Goal: Task Accomplishment & Management: Use online tool/utility

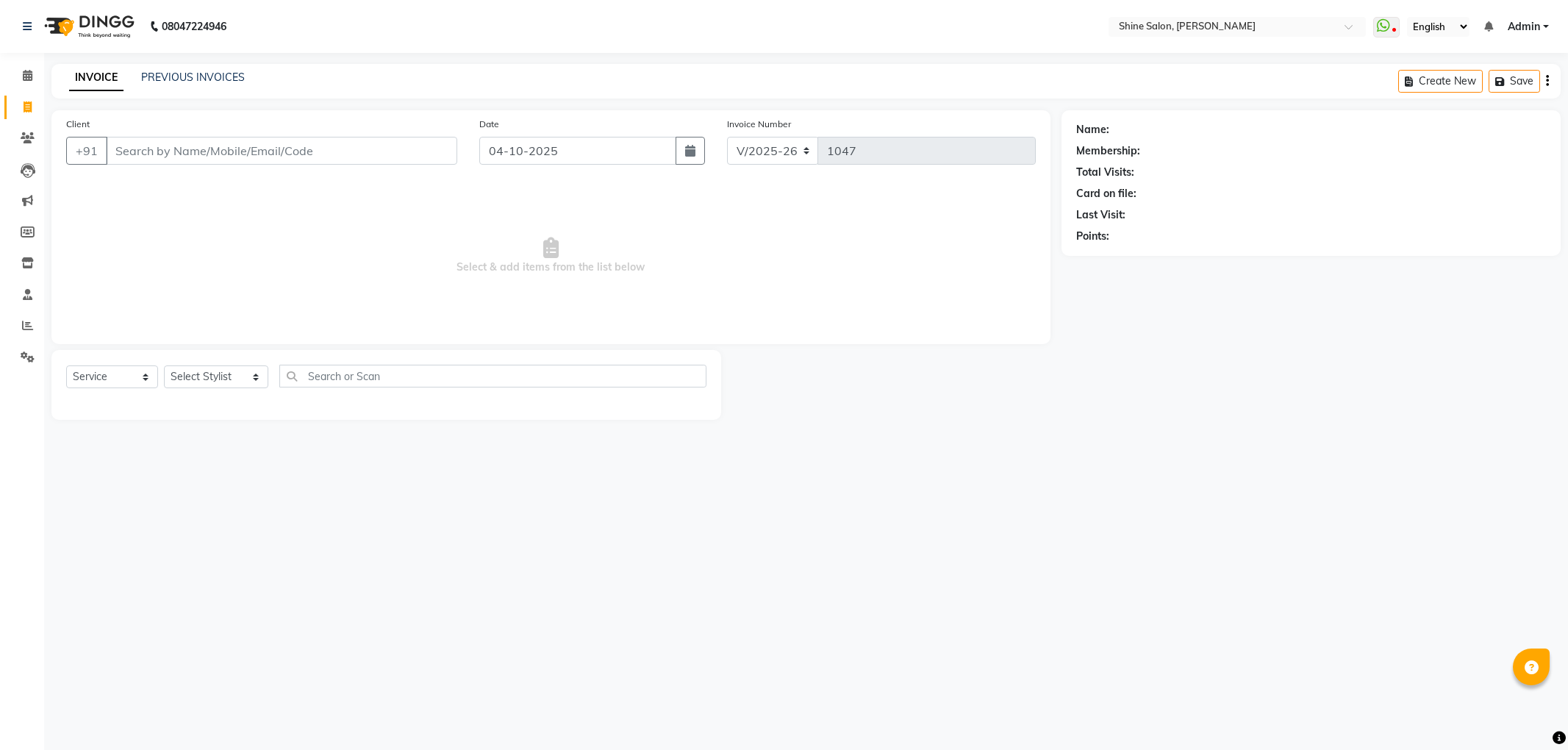
select select "5324"
select select "service"
click at [380, 154] on input "Client" at bounding box center [281, 151] width 351 height 28
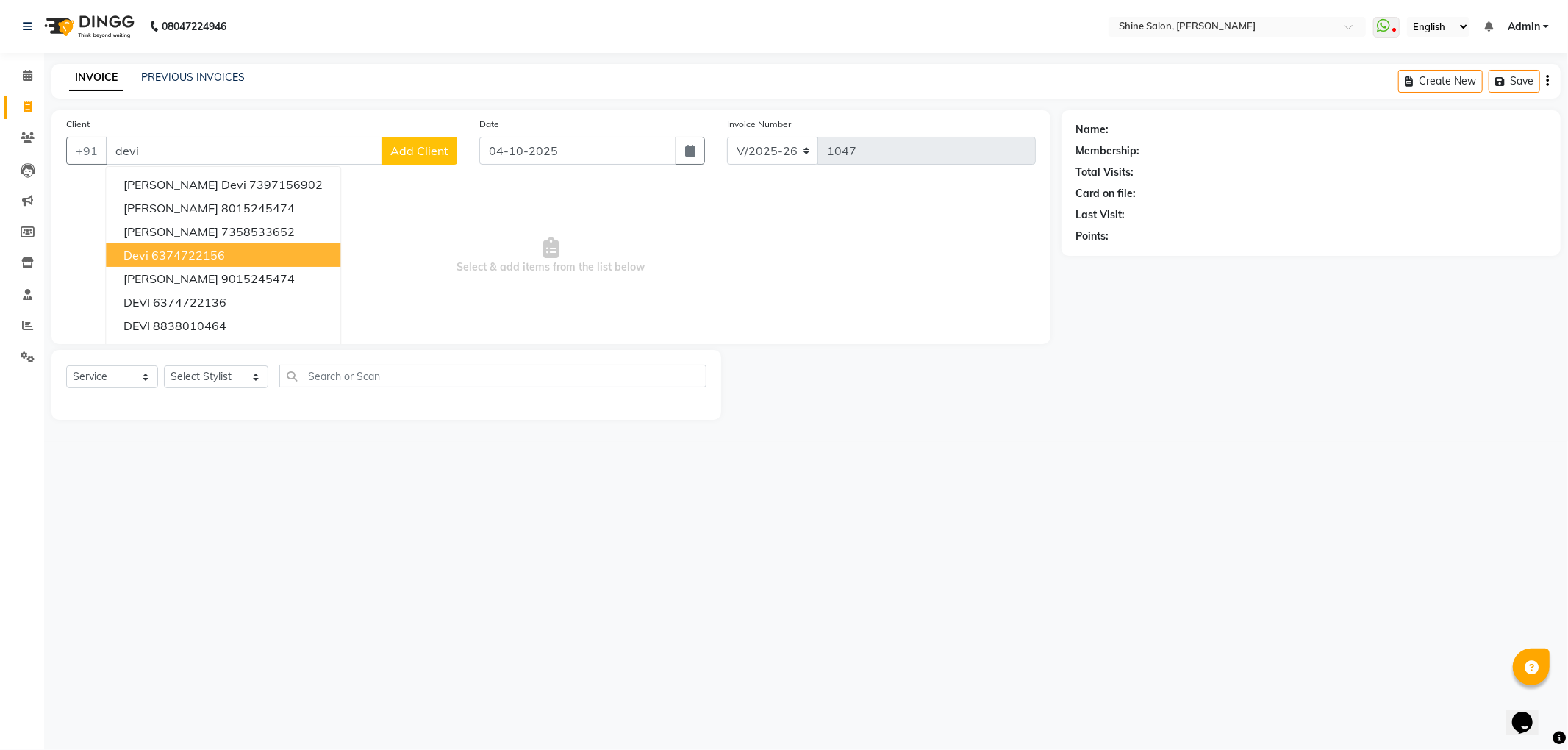
click at [216, 251] on ngb-highlight "6374722156" at bounding box center [188, 256] width 74 height 15
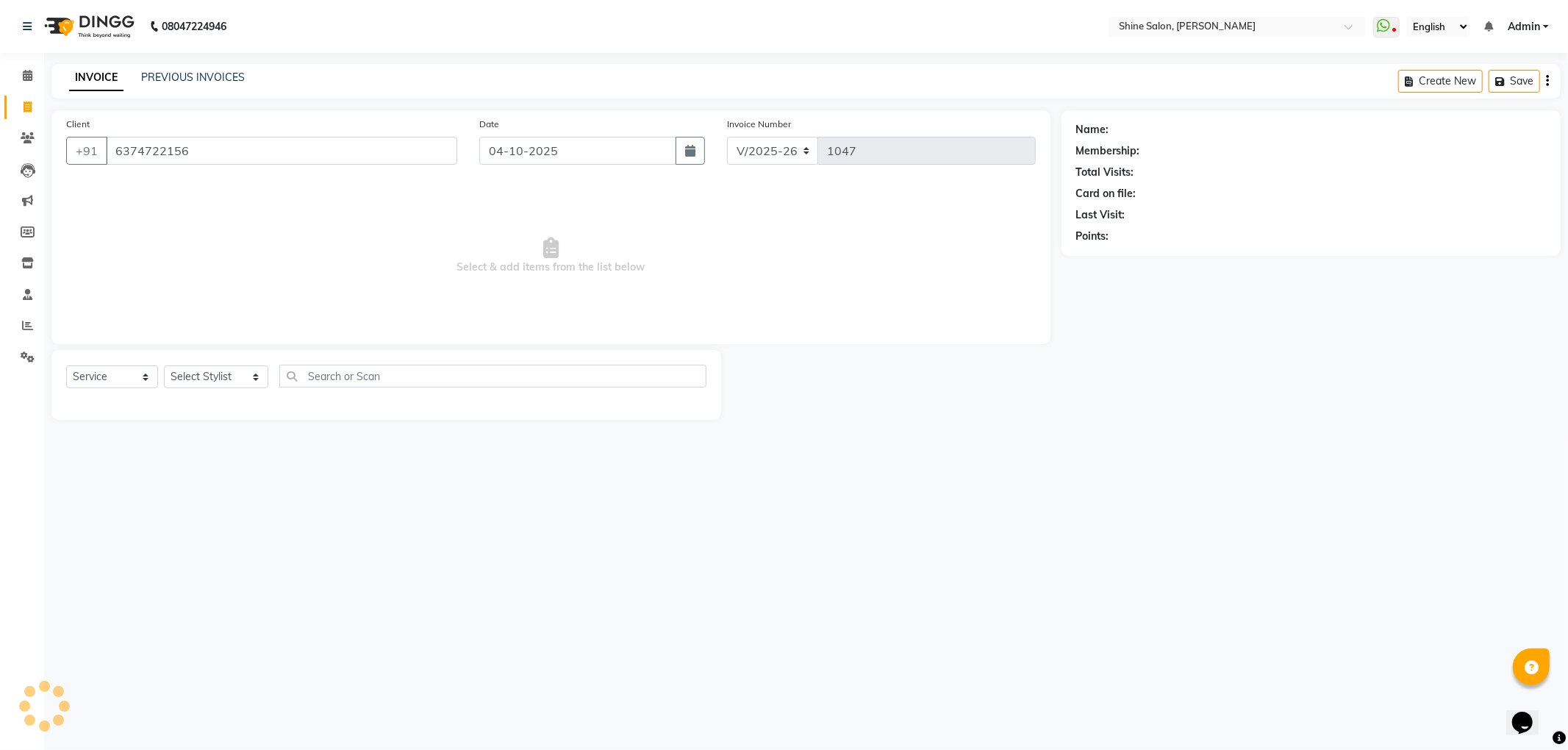
type input "6374722156"
click at [265, 375] on select "Select Stylist LULLU [PERSON_NAME] [PERSON_NAME][HAIR AND BEAUTY]" at bounding box center [216, 377] width 104 height 23
select select "40610"
click at [164, 366] on select "Select Stylist LULLU [PERSON_NAME] [PERSON_NAME][HAIR AND BEAUTY]" at bounding box center [216, 377] width 104 height 23
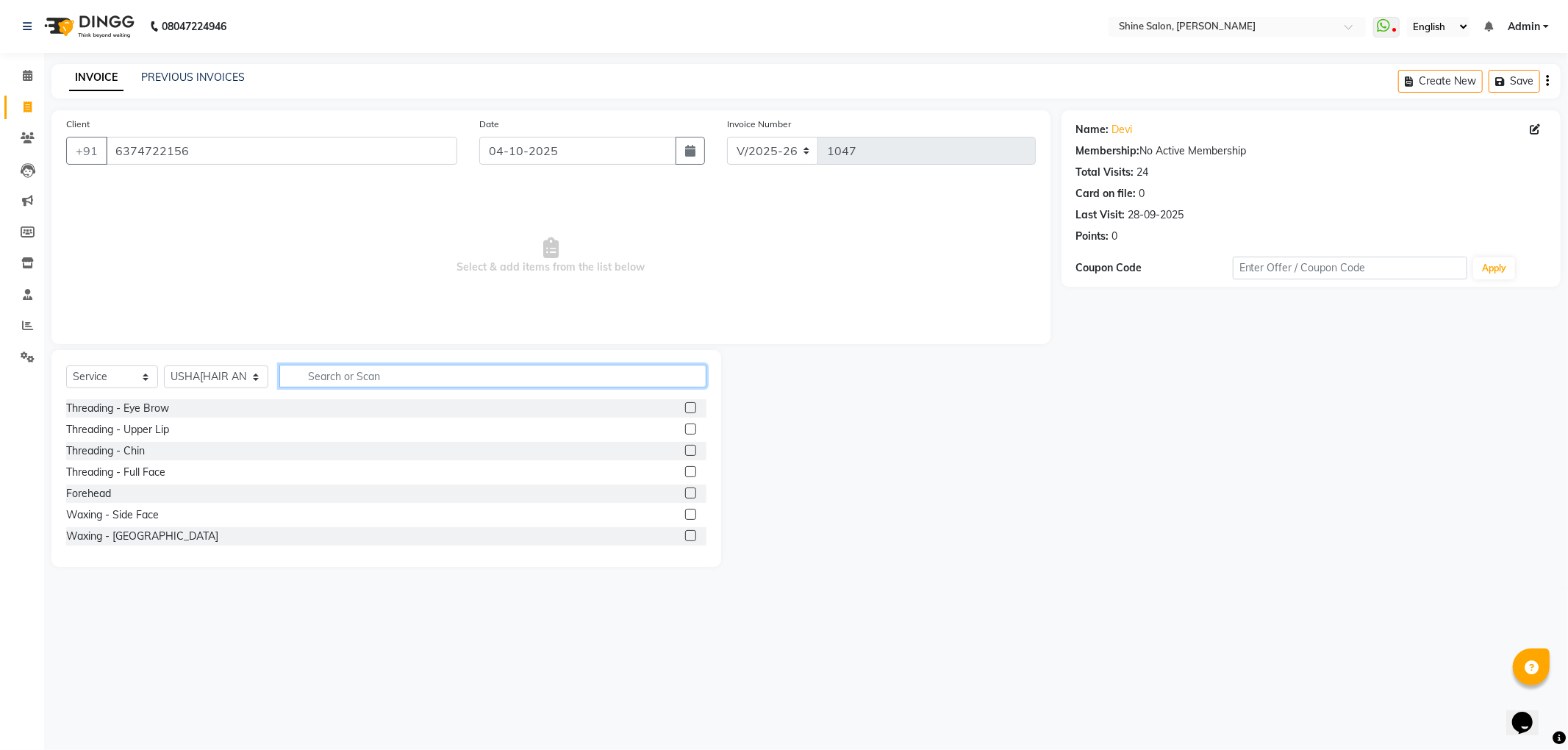
click at [306, 372] on input "text" at bounding box center [492, 376] width 426 height 23
type input "blow"
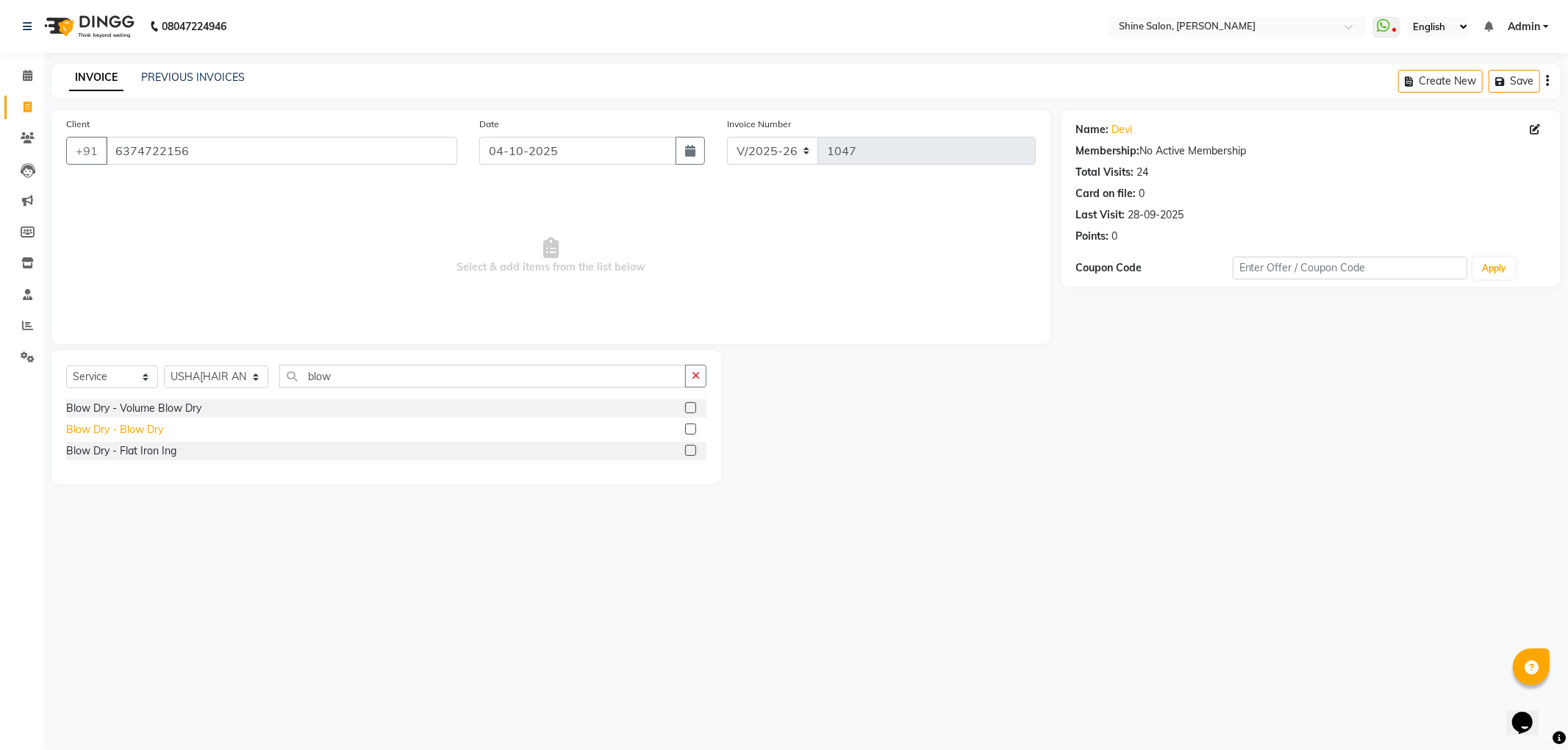
click at [152, 427] on div "Blow Dry - Blow Dry" at bounding box center [115, 430] width 97 height 15
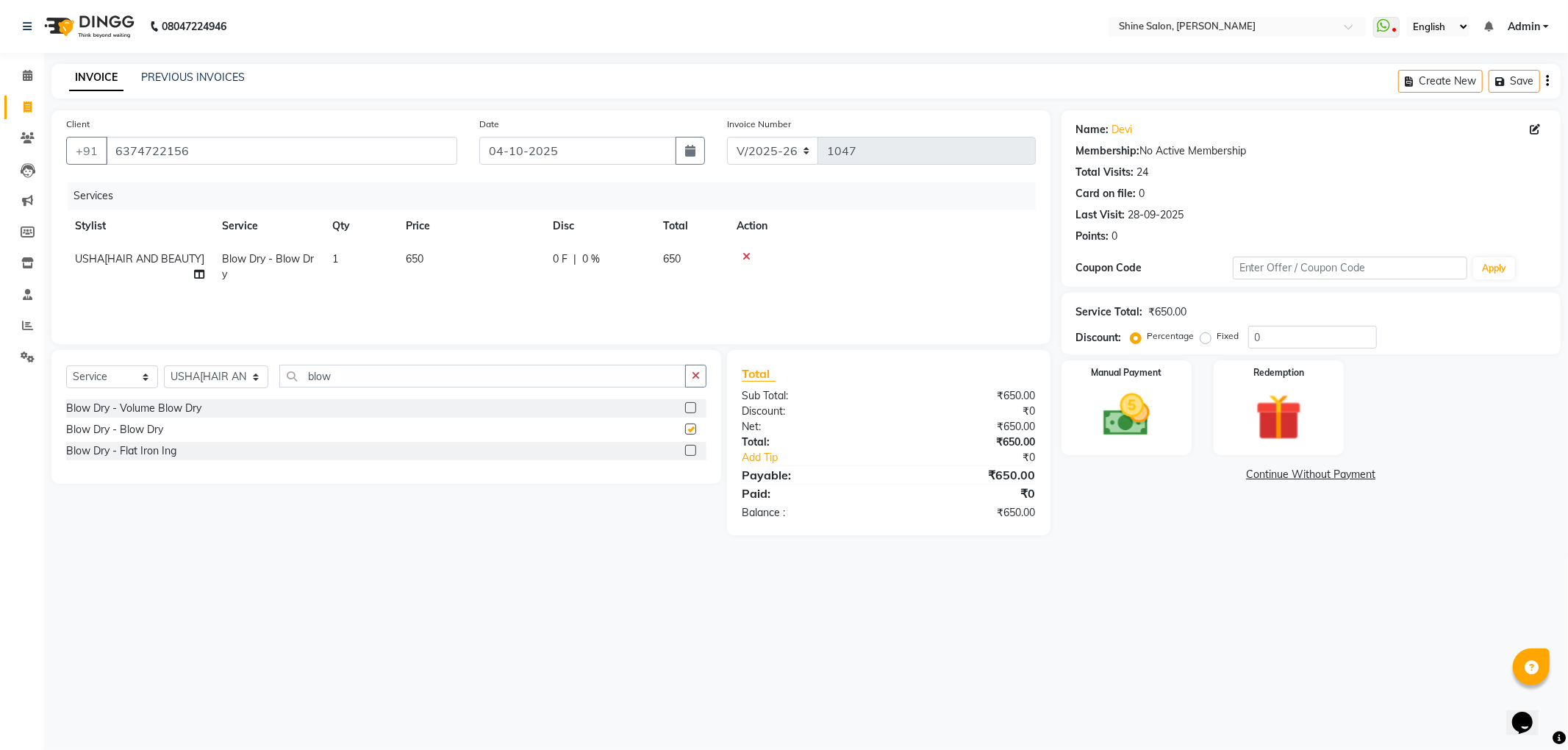
checkbox input "false"
click at [460, 258] on td "650" at bounding box center [470, 266] width 147 height 48
select select "40610"
click at [516, 263] on input "650" at bounding box center [540, 263] width 130 height 23
type input "600"
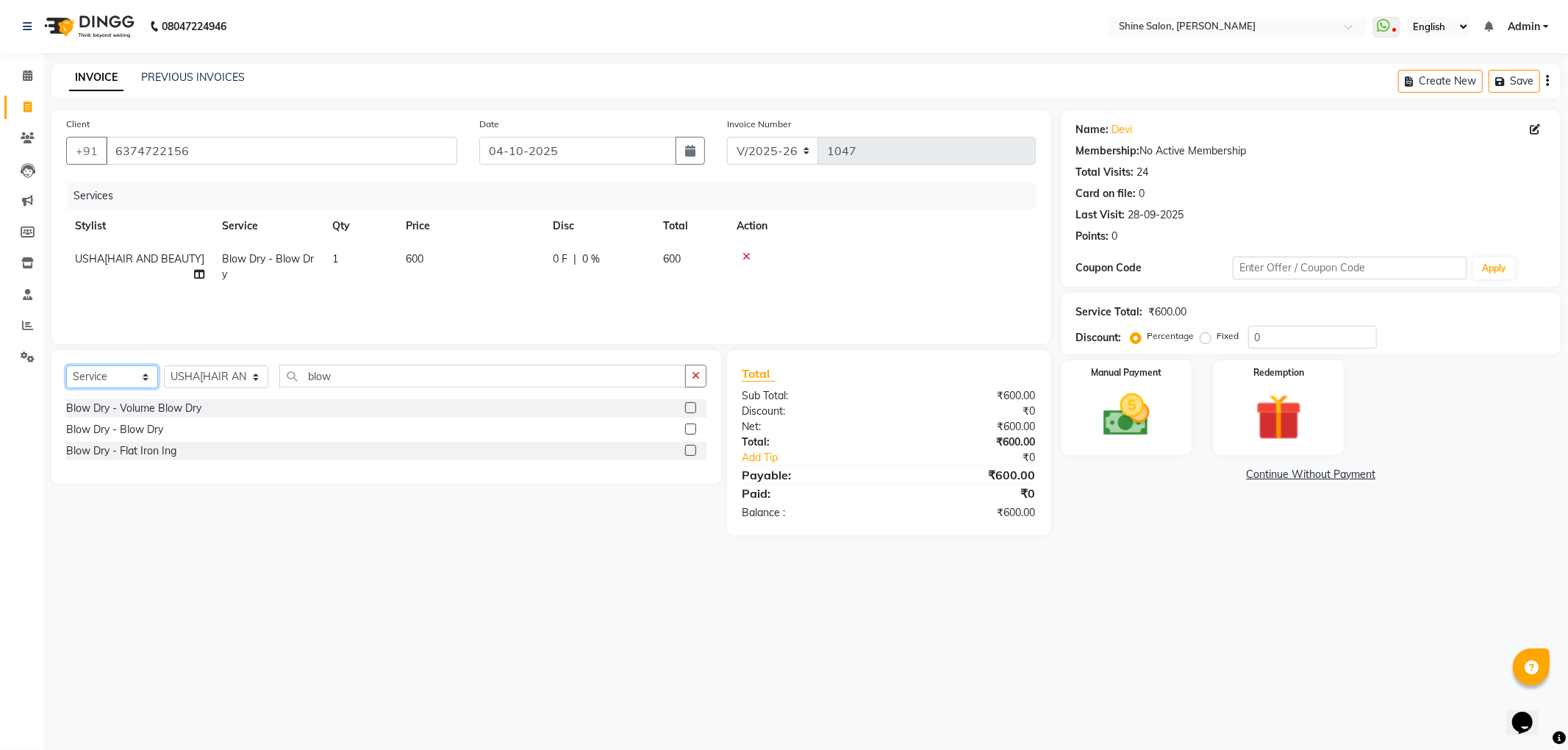
click at [133, 384] on select "Select Service Product Membership Package Voucher Prepaid Gift Card" at bounding box center [112, 377] width 92 height 23
select select "product"
click at [66, 366] on select "Select Service Product Membership Package Voucher Prepaid Gift Card" at bounding box center [112, 377] width 92 height 23
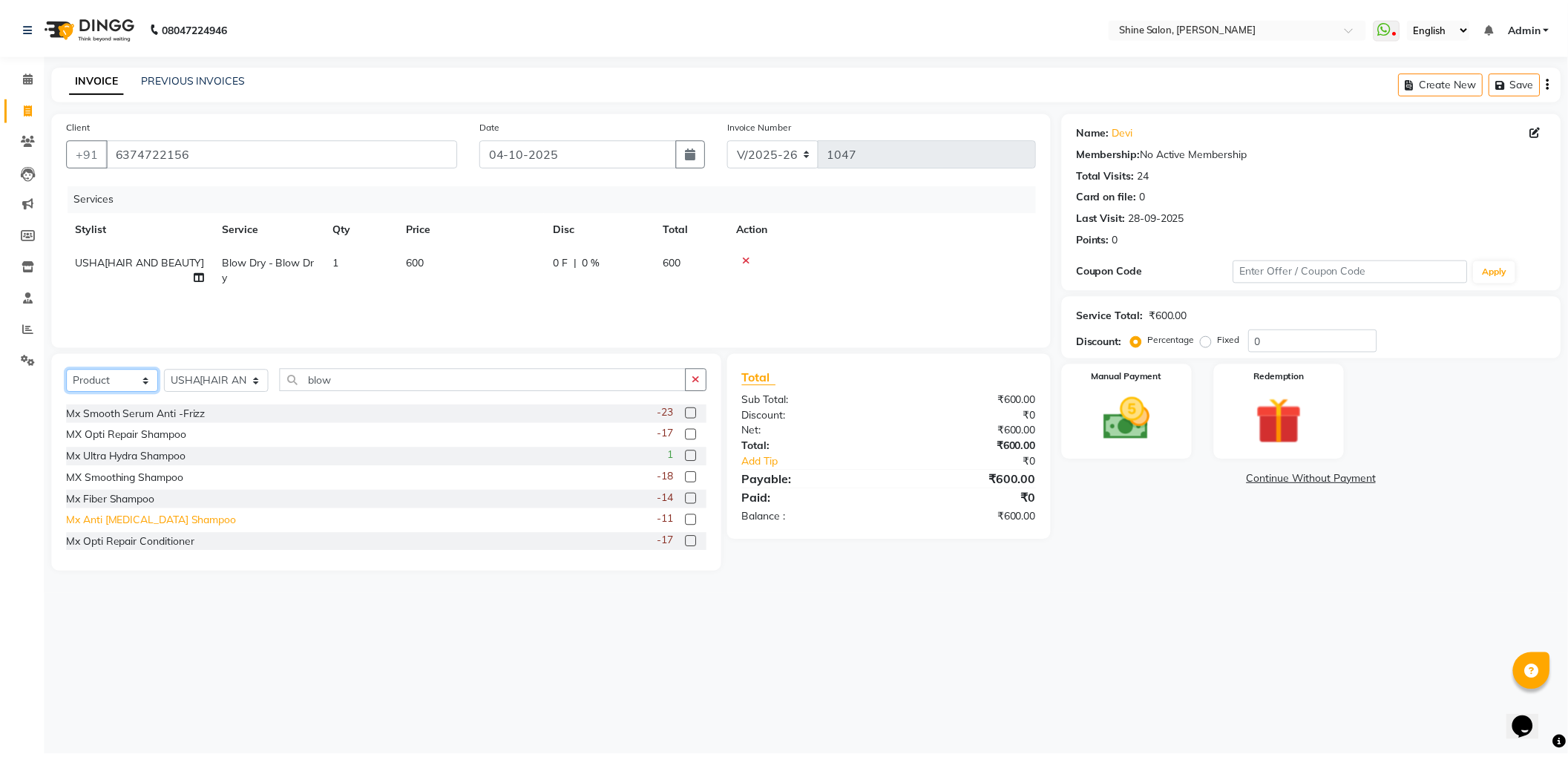
scroll to position [297, 0]
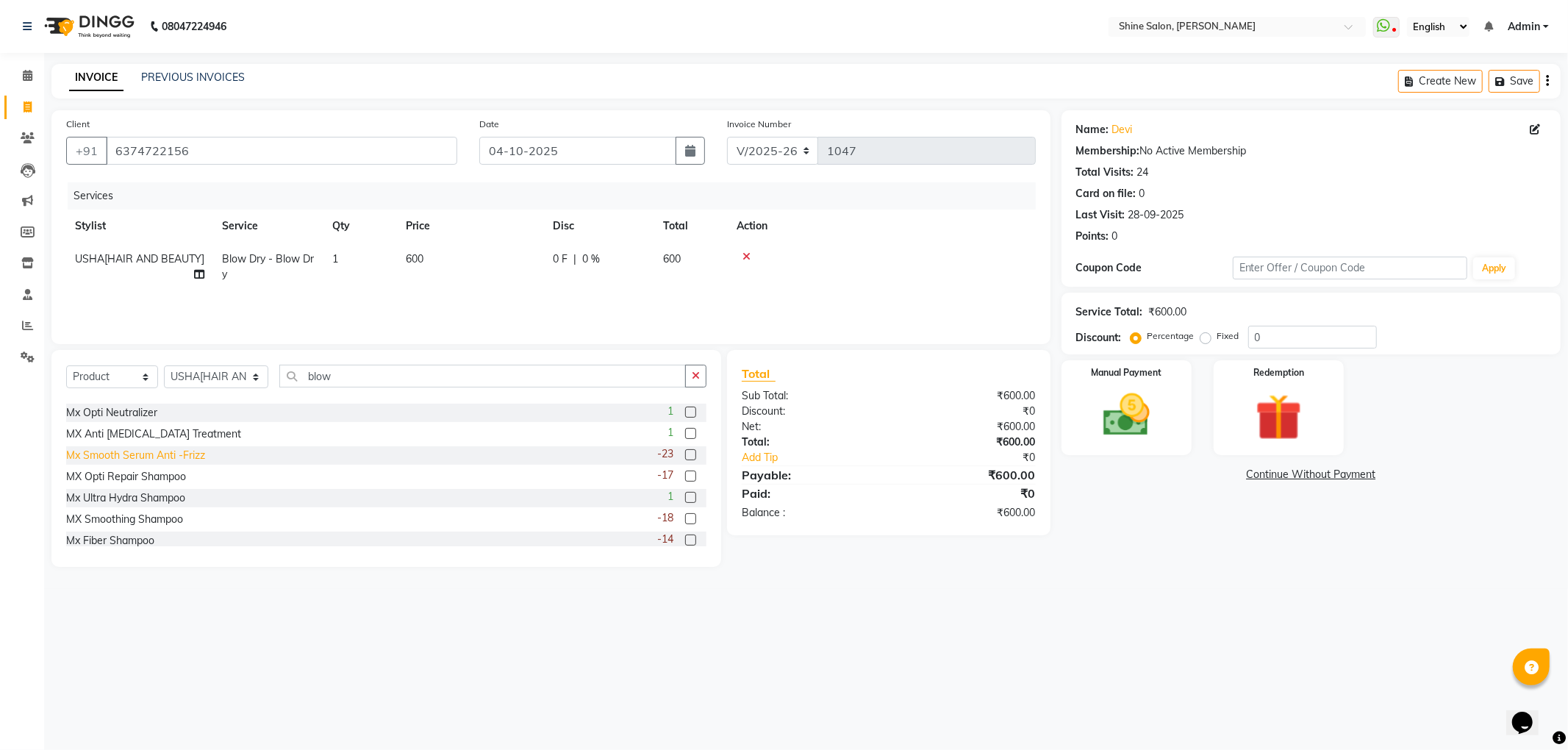
click at [184, 456] on div "Mx Smooth Serum Anti -Frizz" at bounding box center [135, 455] width 139 height 15
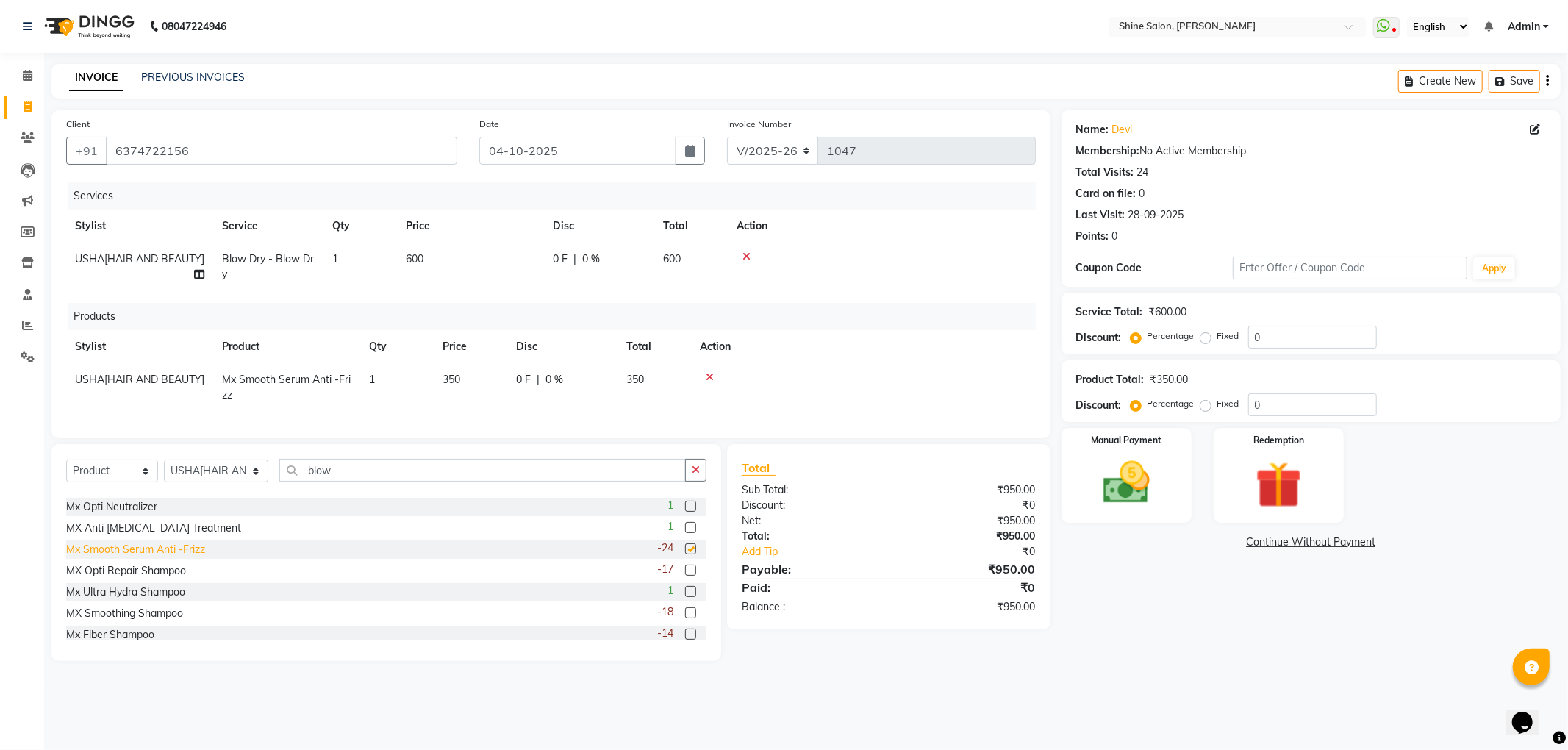
checkbox input "false"
click at [1136, 479] on img at bounding box center [1126, 483] width 79 height 56
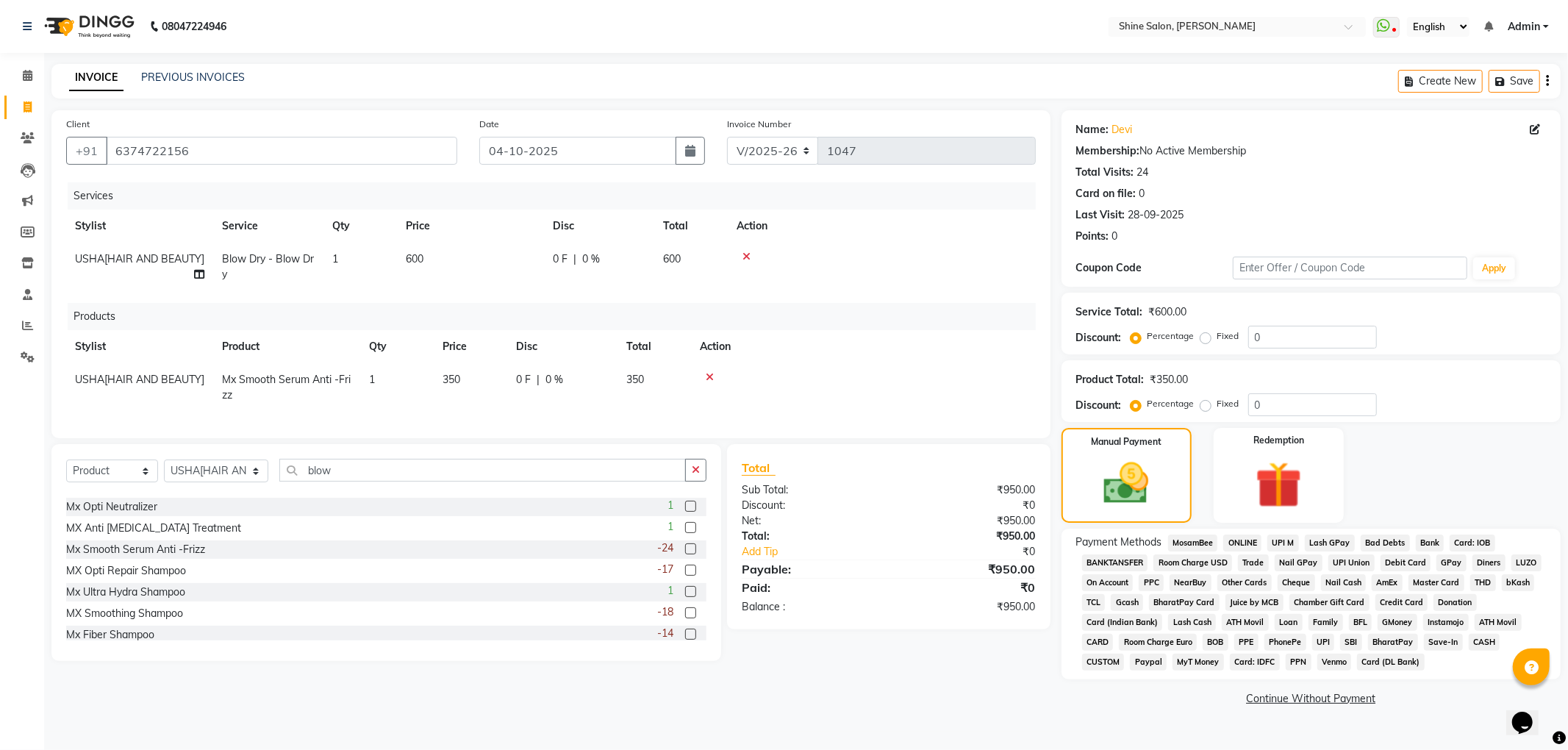
click at [1447, 559] on span "GPay" at bounding box center [1452, 562] width 30 height 17
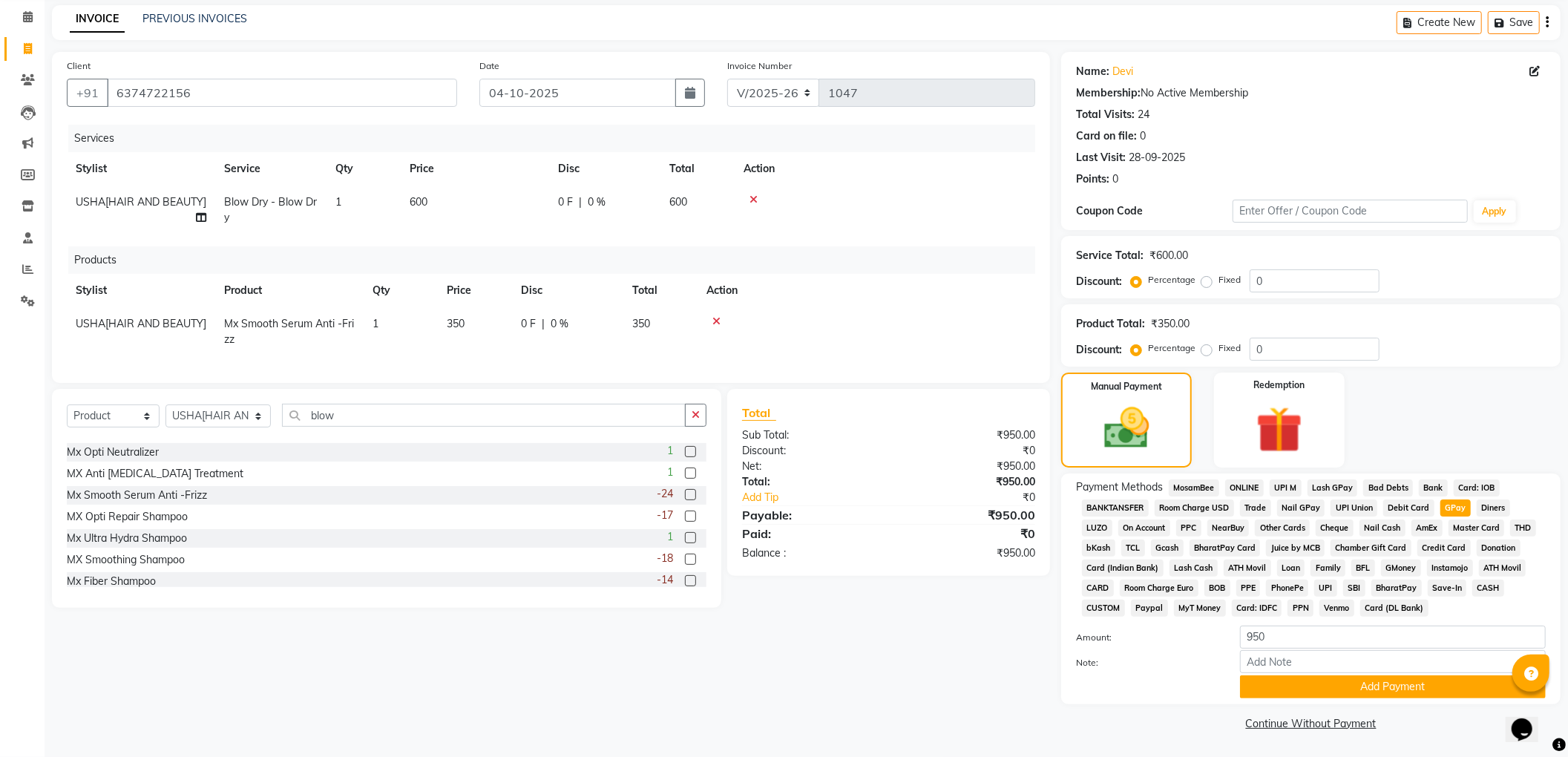
scroll to position [61, 0]
click at [1365, 685] on button "Add Payment" at bounding box center [1392, 687] width 306 height 23
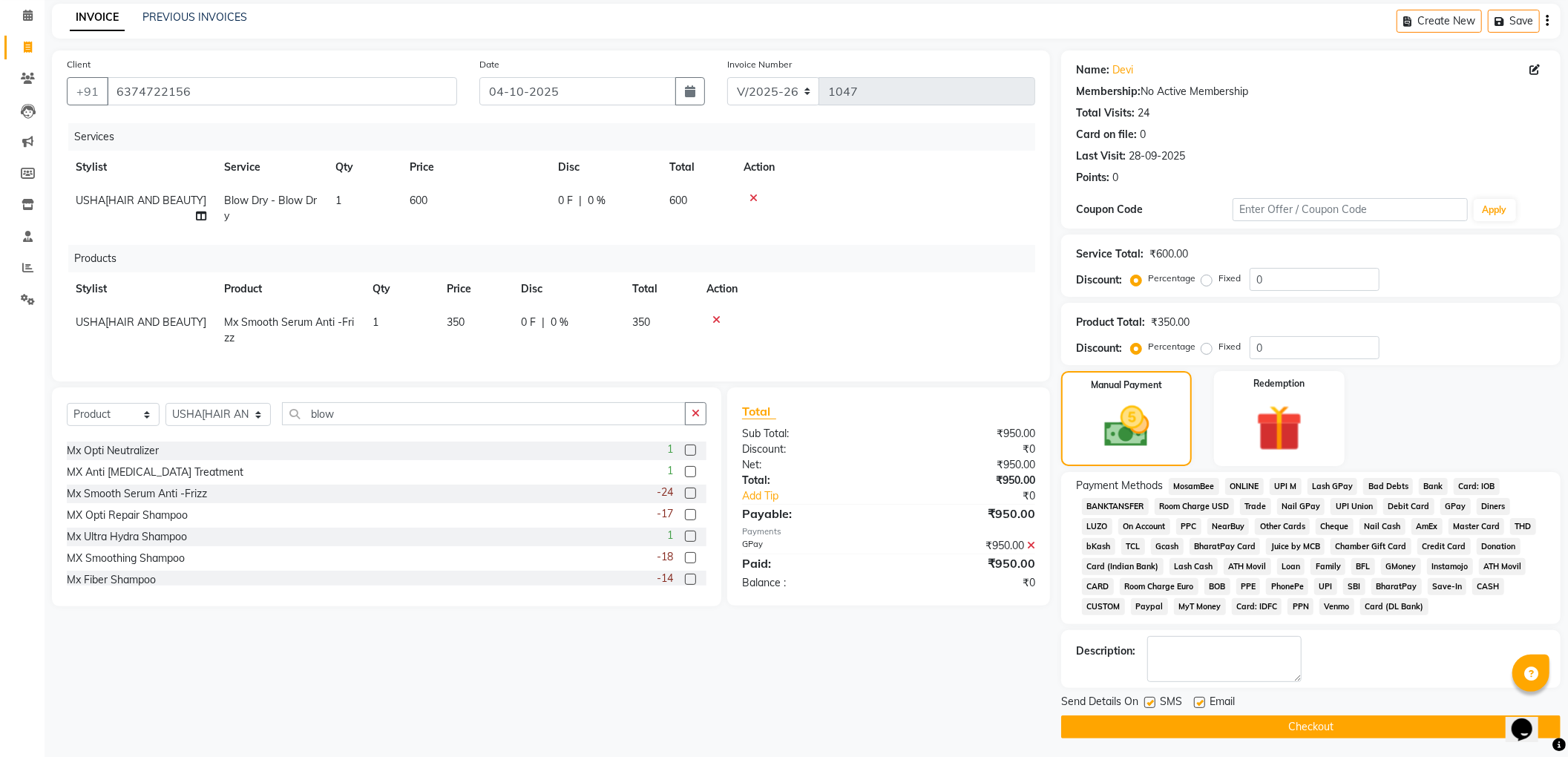
click at [1313, 725] on button "Checkout" at bounding box center [1310, 726] width 500 height 23
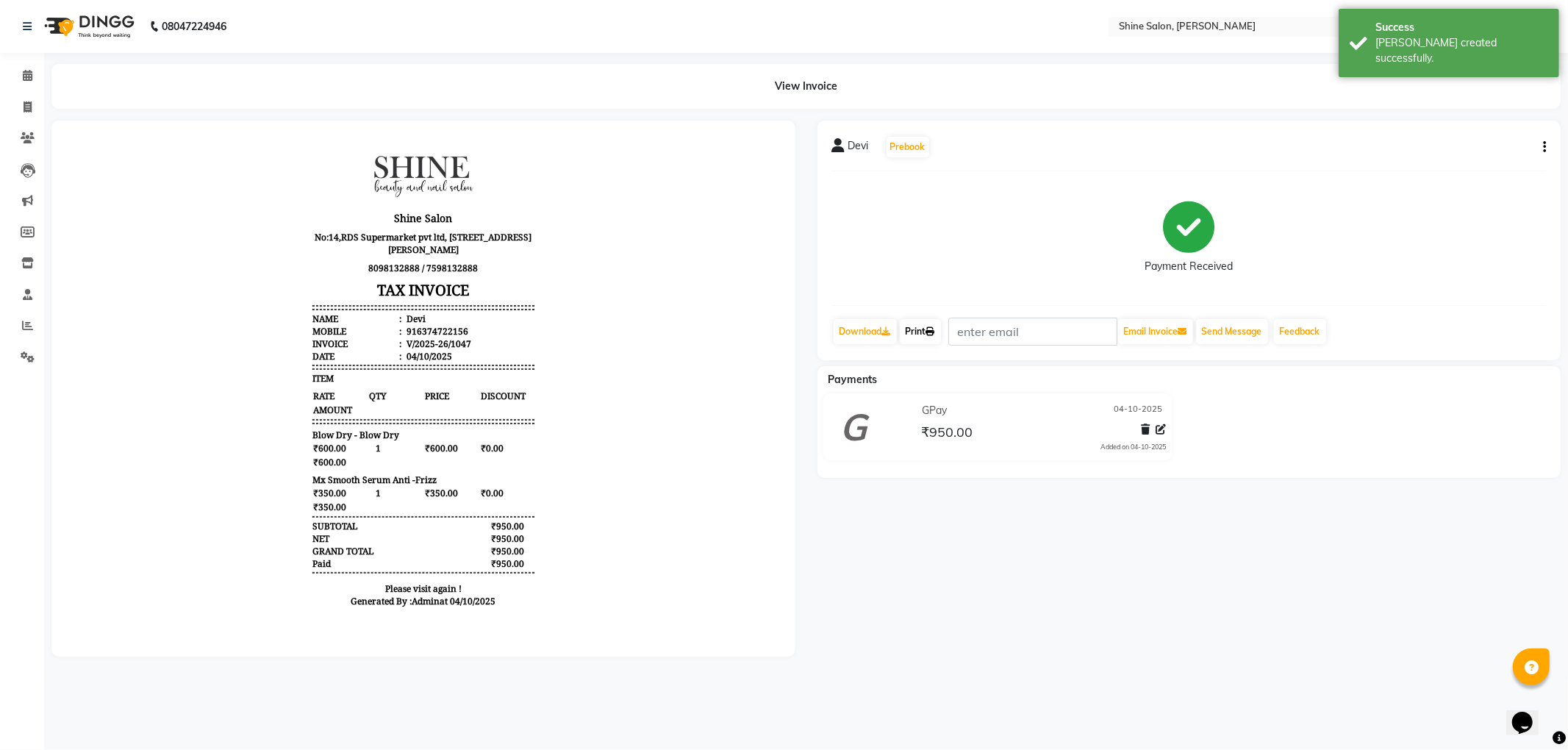
click at [923, 332] on link "Print" at bounding box center [919, 331] width 41 height 25
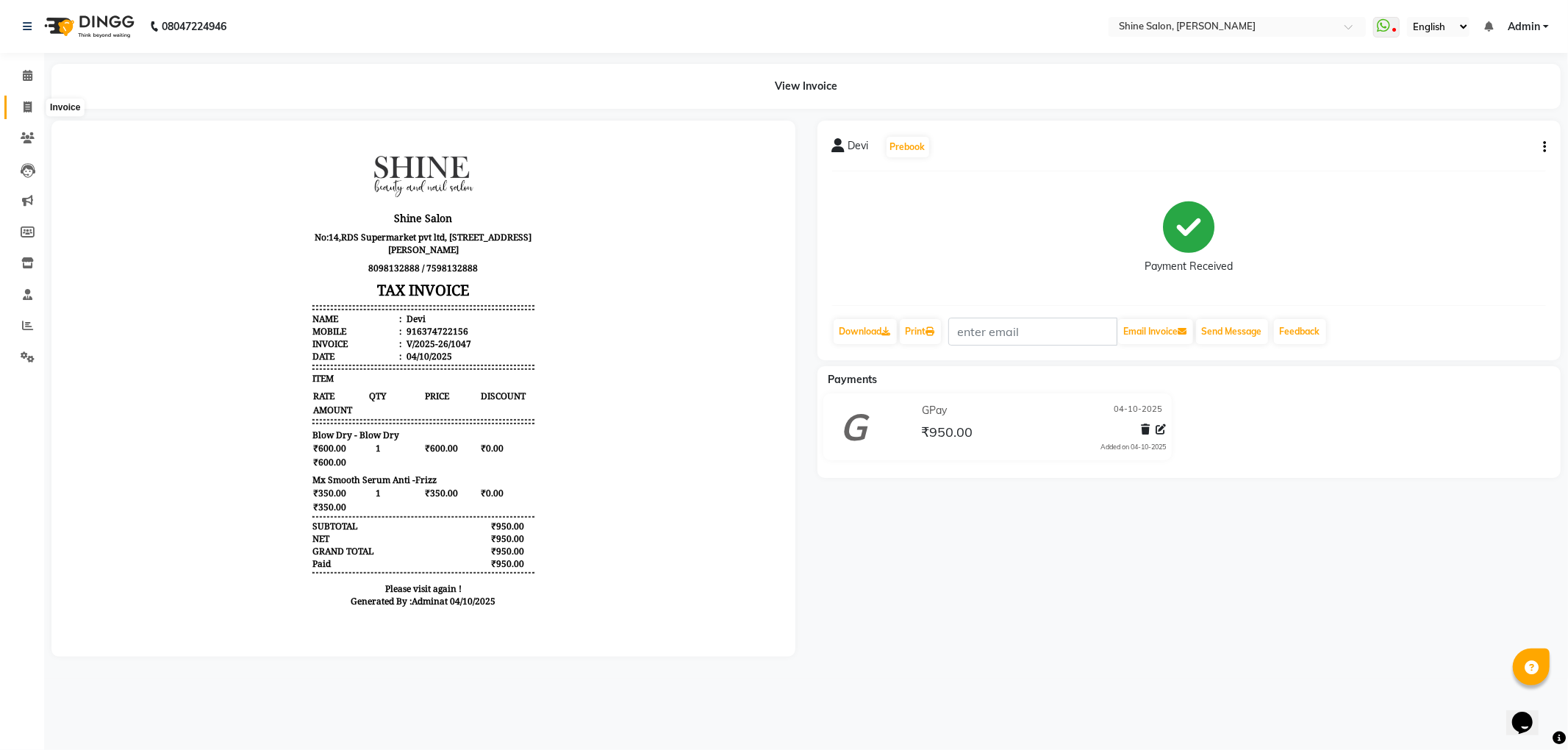
click at [22, 109] on span at bounding box center [27, 108] width 26 height 17
select select "5324"
select select "service"
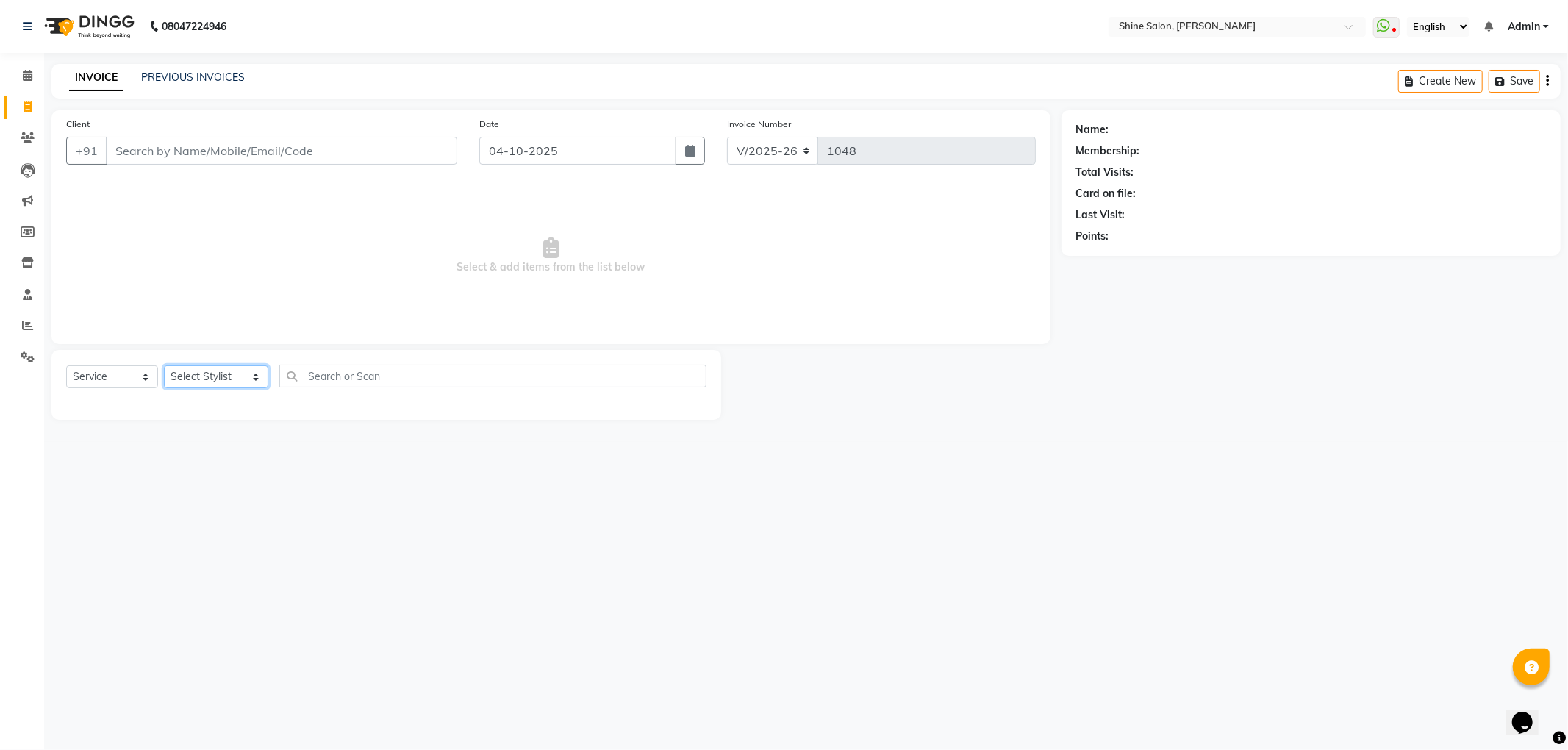
click at [260, 368] on select "Select Stylist LULLU [PERSON_NAME] [PERSON_NAME][HAIR AND BEAUTY]" at bounding box center [216, 377] width 104 height 23
select select "35837"
click at [164, 366] on select "Select Stylist LULLU [PERSON_NAME] [PERSON_NAME][HAIR AND BEAUTY]" at bounding box center [216, 377] width 104 height 23
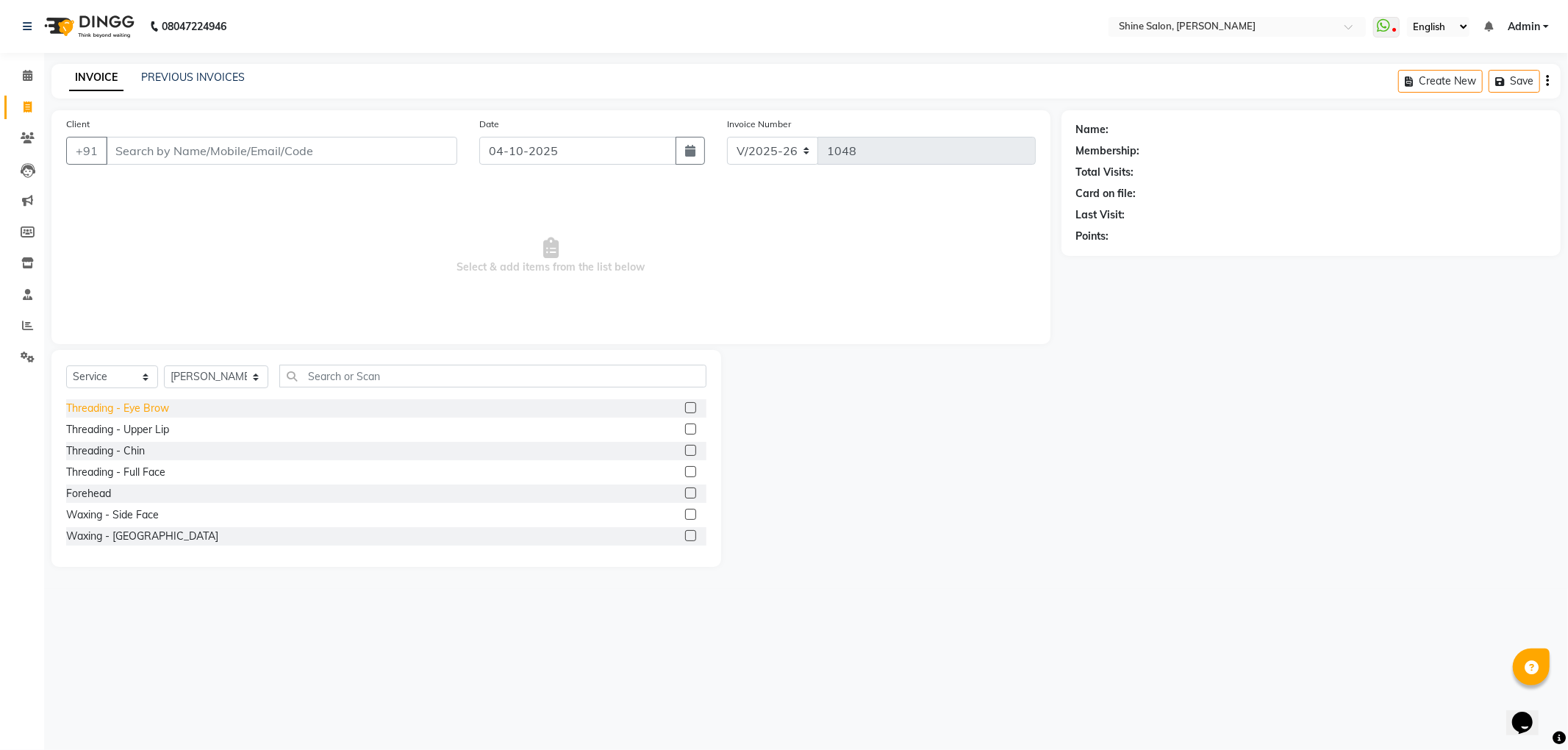
click at [149, 406] on div "Threading - Eye Brow" at bounding box center [117, 408] width 103 height 15
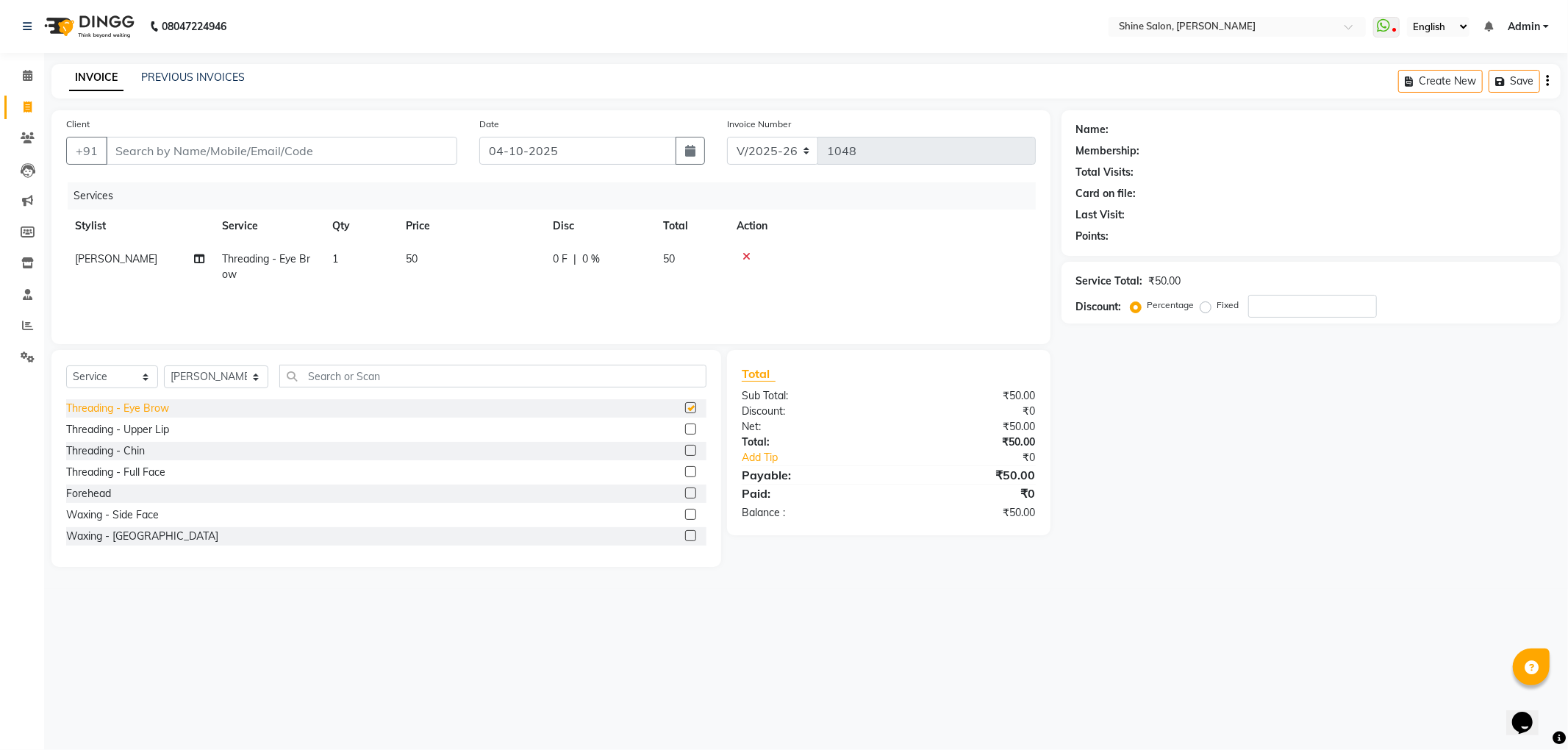
checkbox input "false"
click at [289, 152] on input "Client" at bounding box center [281, 151] width 351 height 28
click at [140, 474] on div "Threading - Full Face" at bounding box center [116, 473] width 99 height 15
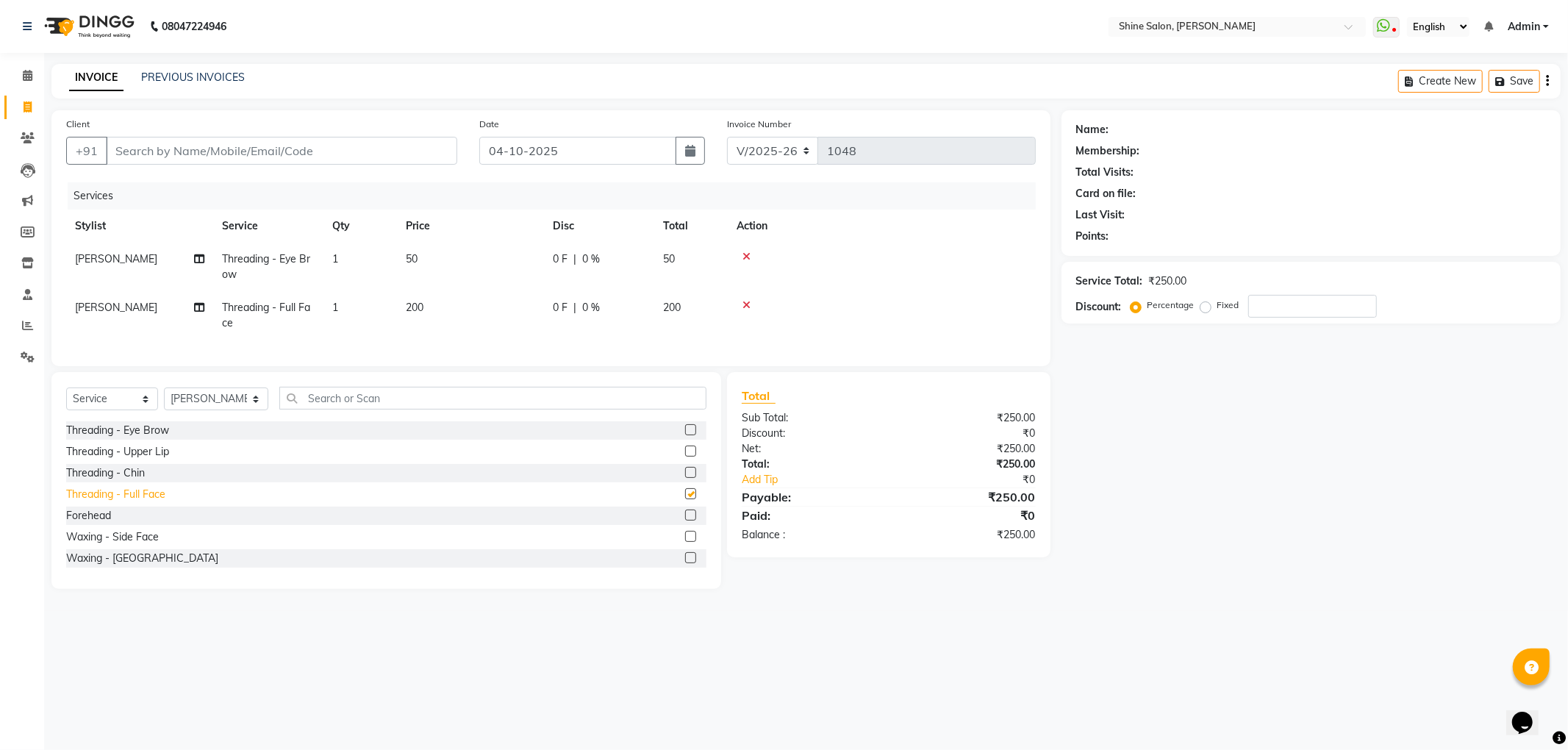
checkbox input "false"
click at [745, 256] on icon at bounding box center [746, 257] width 9 height 10
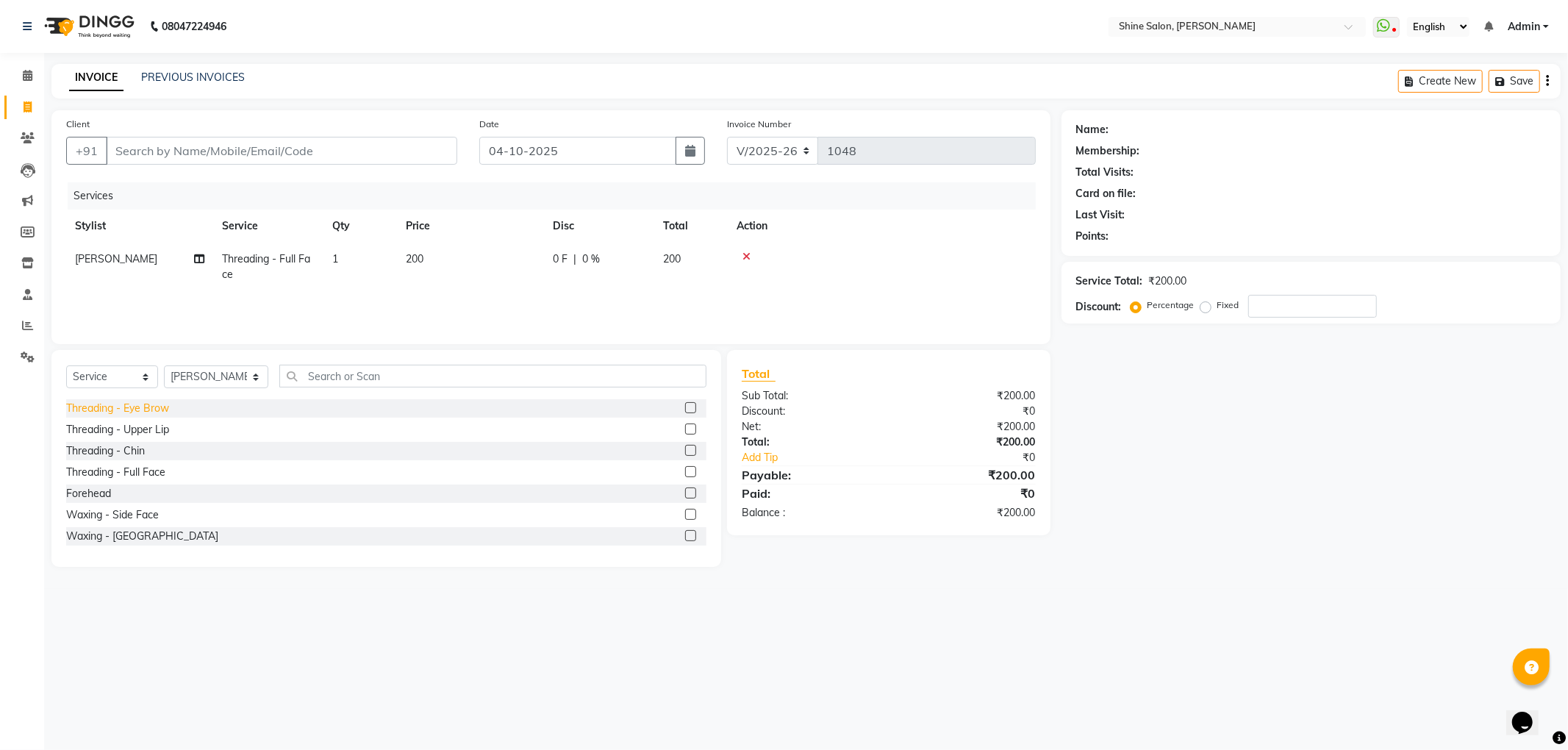
click at [166, 406] on div "Threading - Eye Brow" at bounding box center [117, 408] width 103 height 15
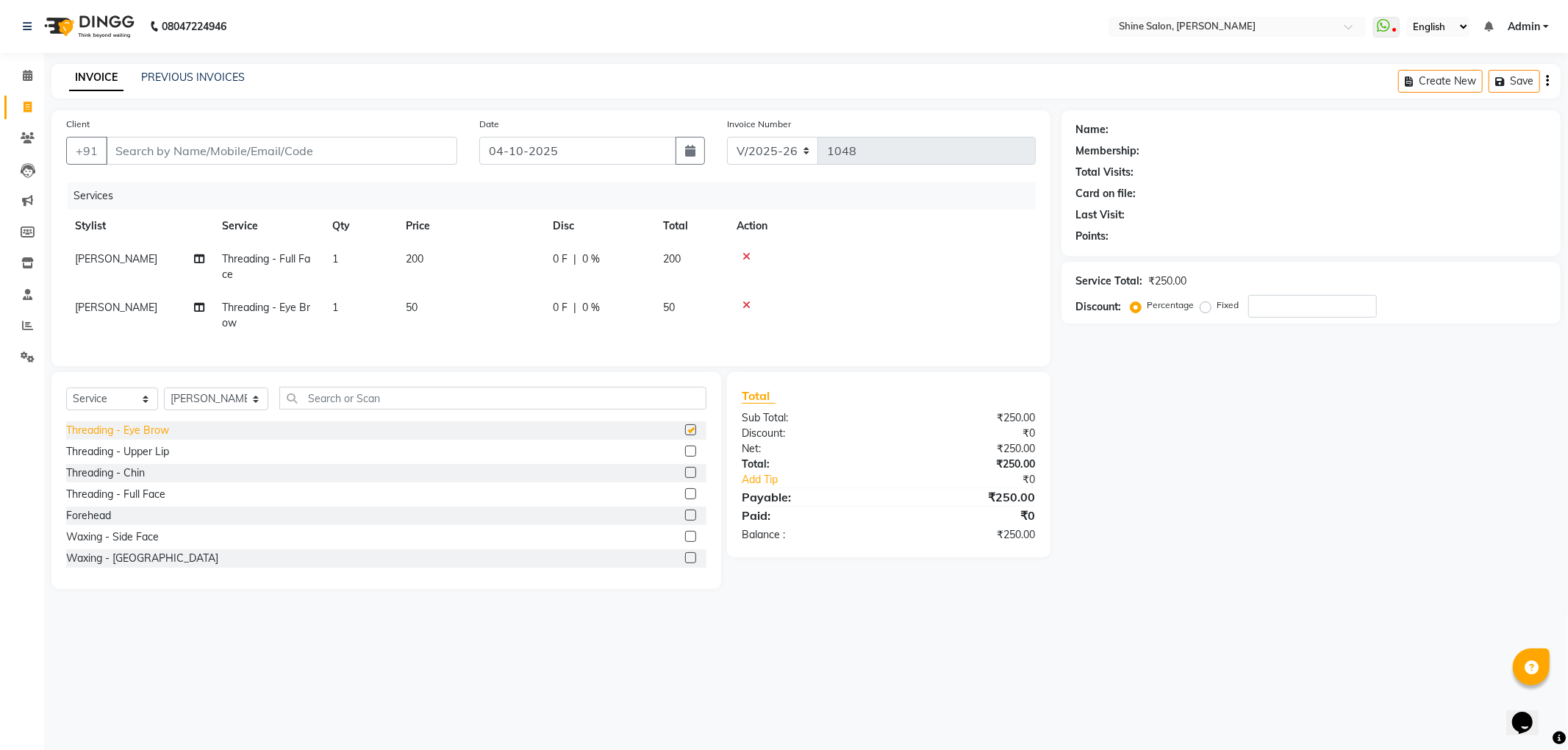
checkbox input "false"
click at [439, 257] on td "200" at bounding box center [470, 266] width 147 height 48
select select "35837"
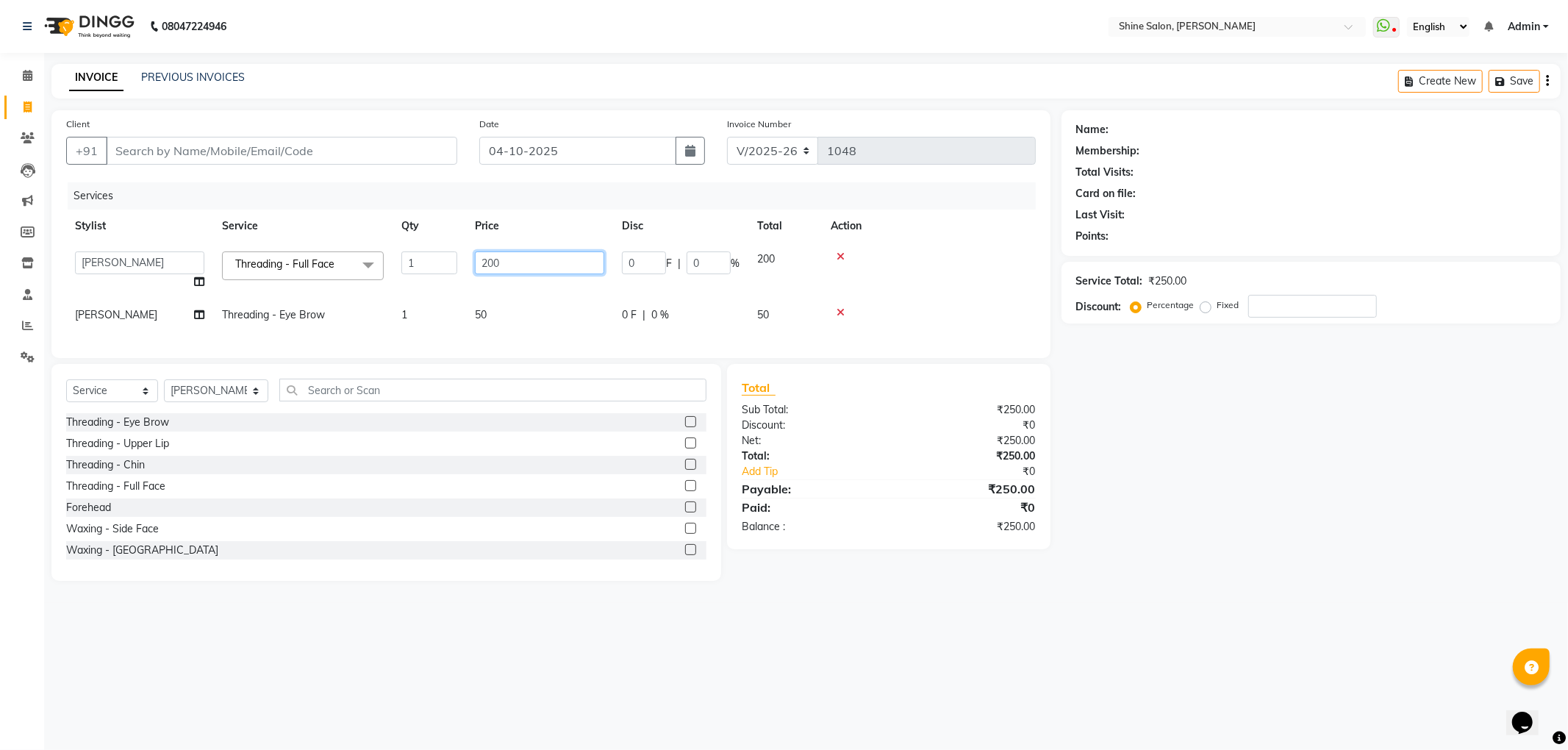
click at [524, 259] on input "200" at bounding box center [540, 263] width 130 height 23
type input "2"
type input "250"
click at [360, 152] on input "Client" at bounding box center [281, 151] width 351 height 28
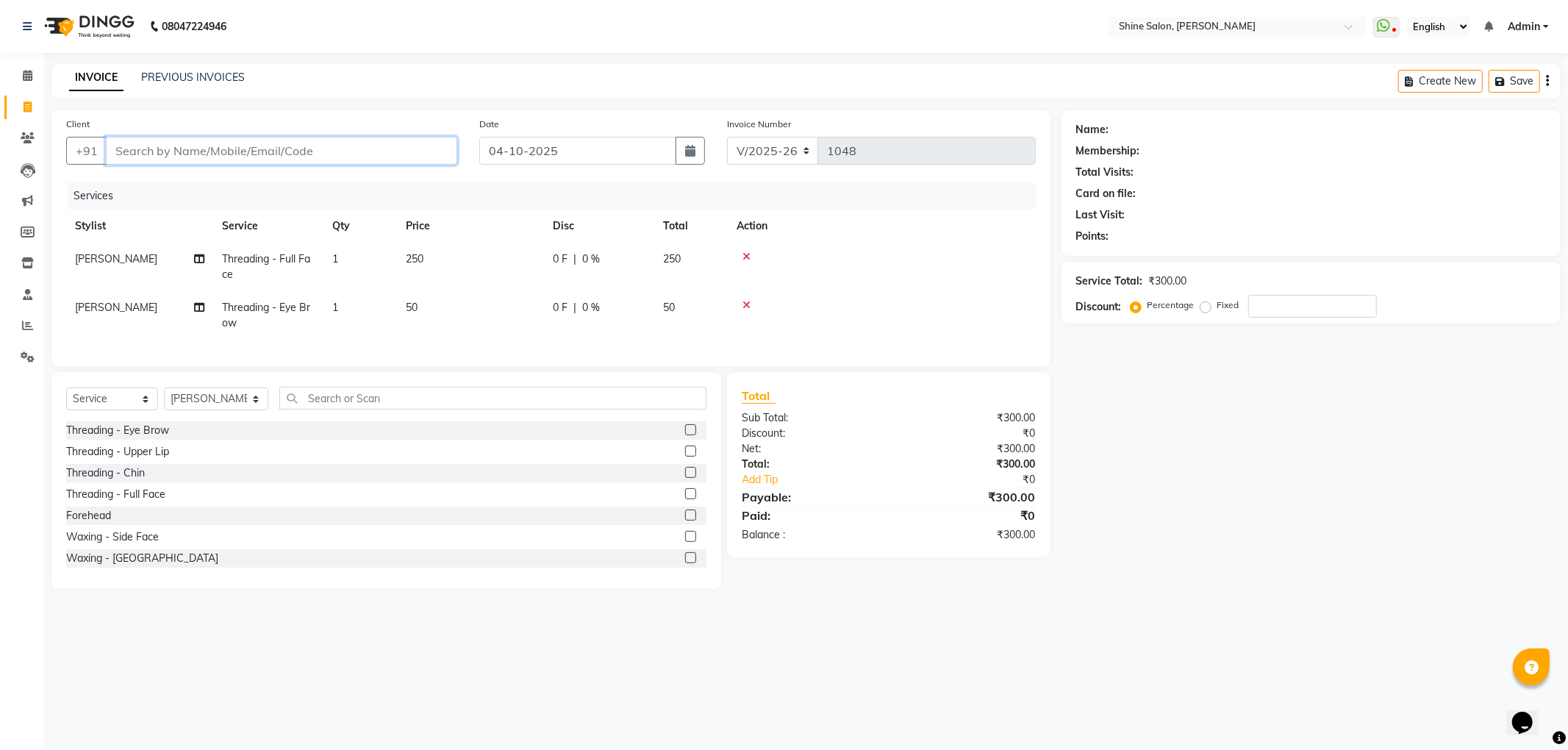
click at [433, 146] on input "Client" at bounding box center [281, 151] width 351 height 28
click at [426, 149] on input "Client" at bounding box center [281, 151] width 351 height 28
type input "h"
type input "0"
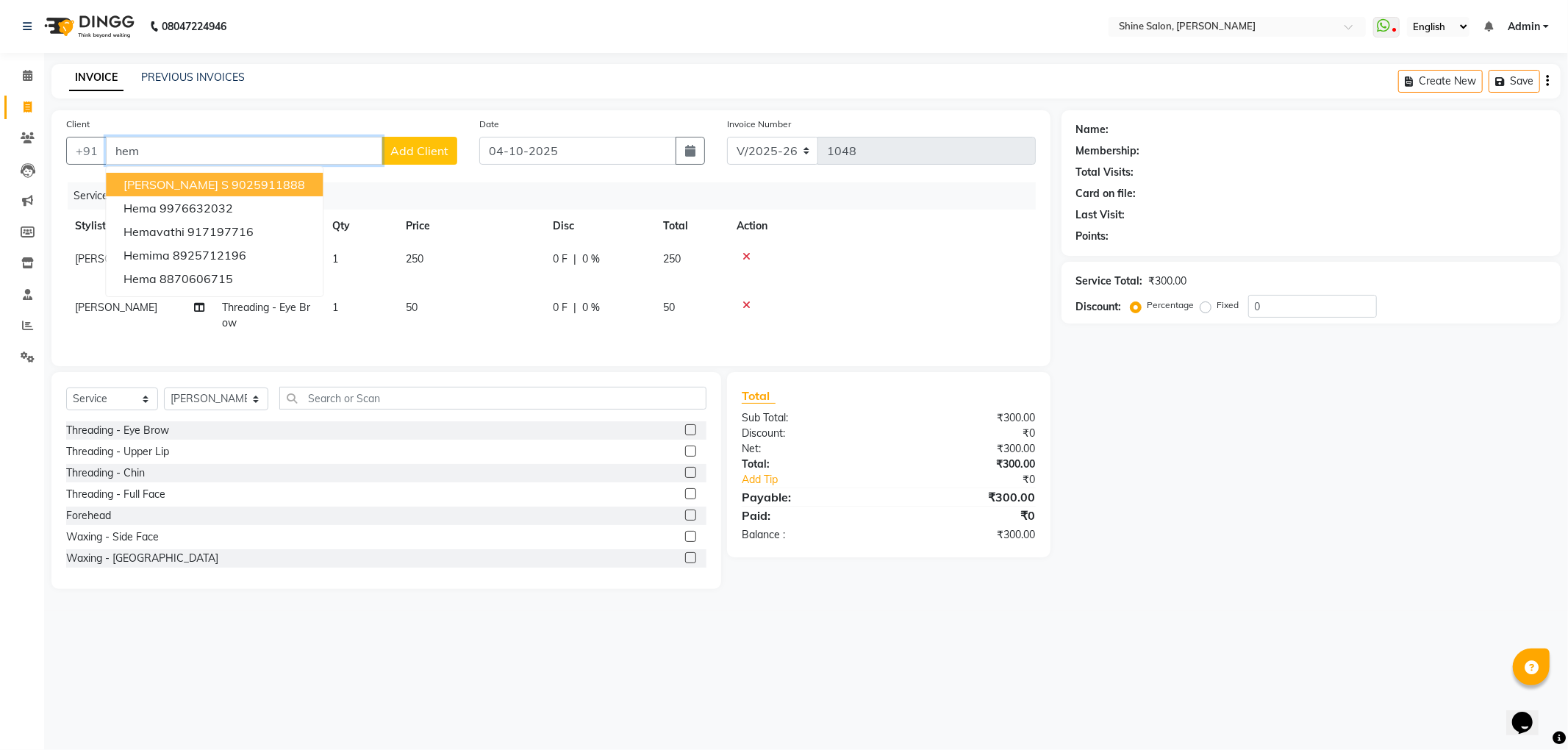
click at [268, 178] on ngb-highlight "9025911888" at bounding box center [269, 185] width 74 height 15
type input "9025911888"
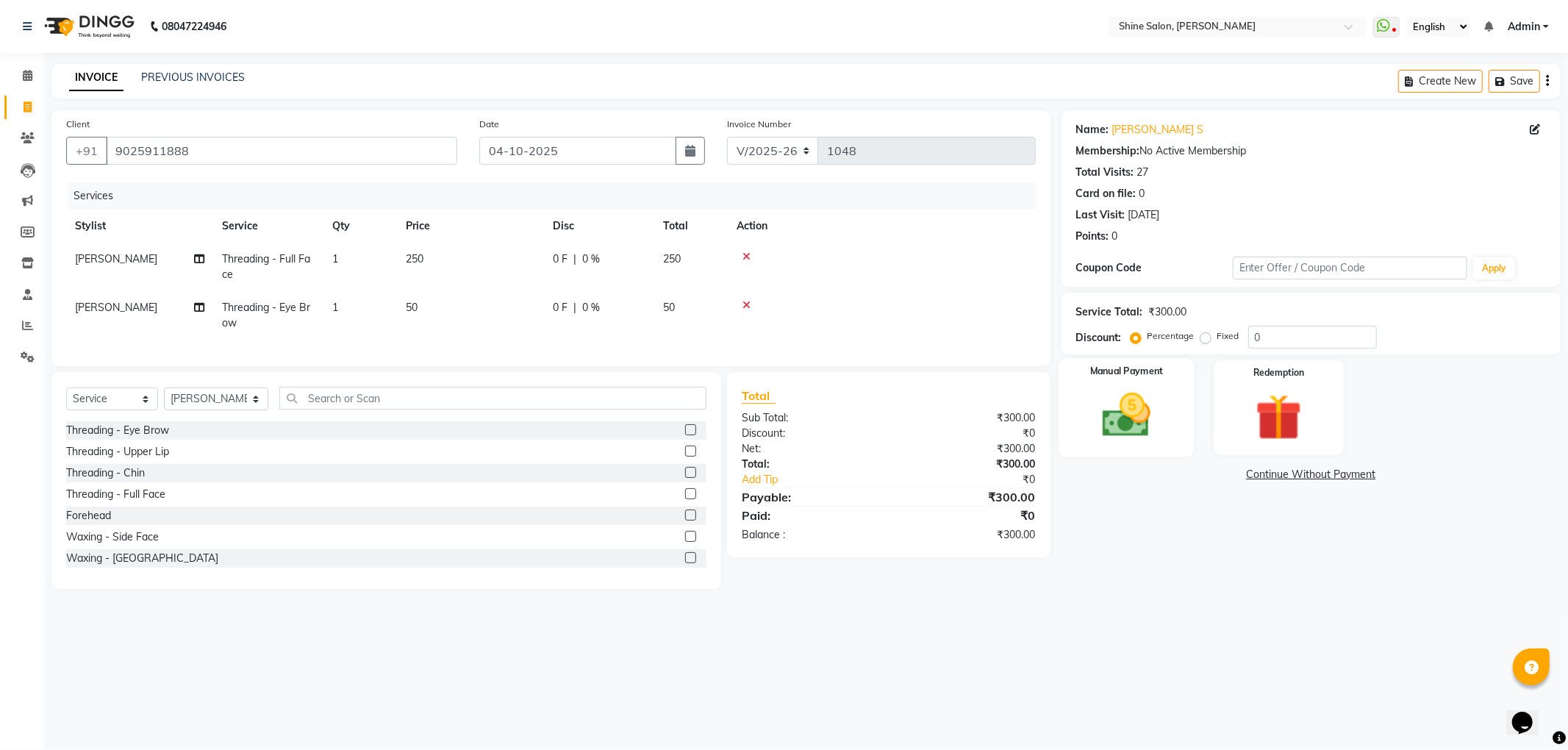
click at [1128, 425] on img at bounding box center [1126, 415] width 79 height 56
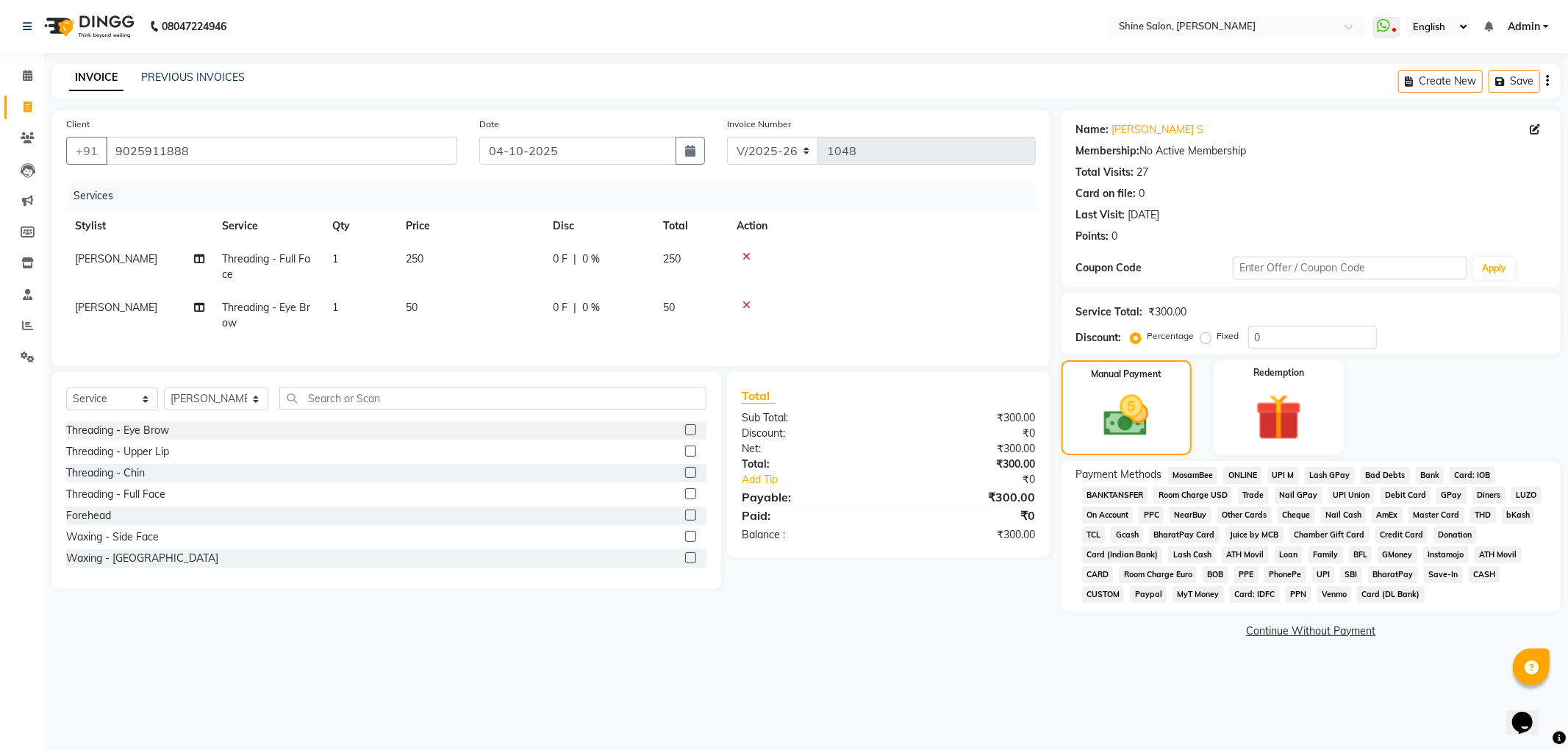
click at [1488, 572] on span "CASH" at bounding box center [1484, 575] width 31 height 17
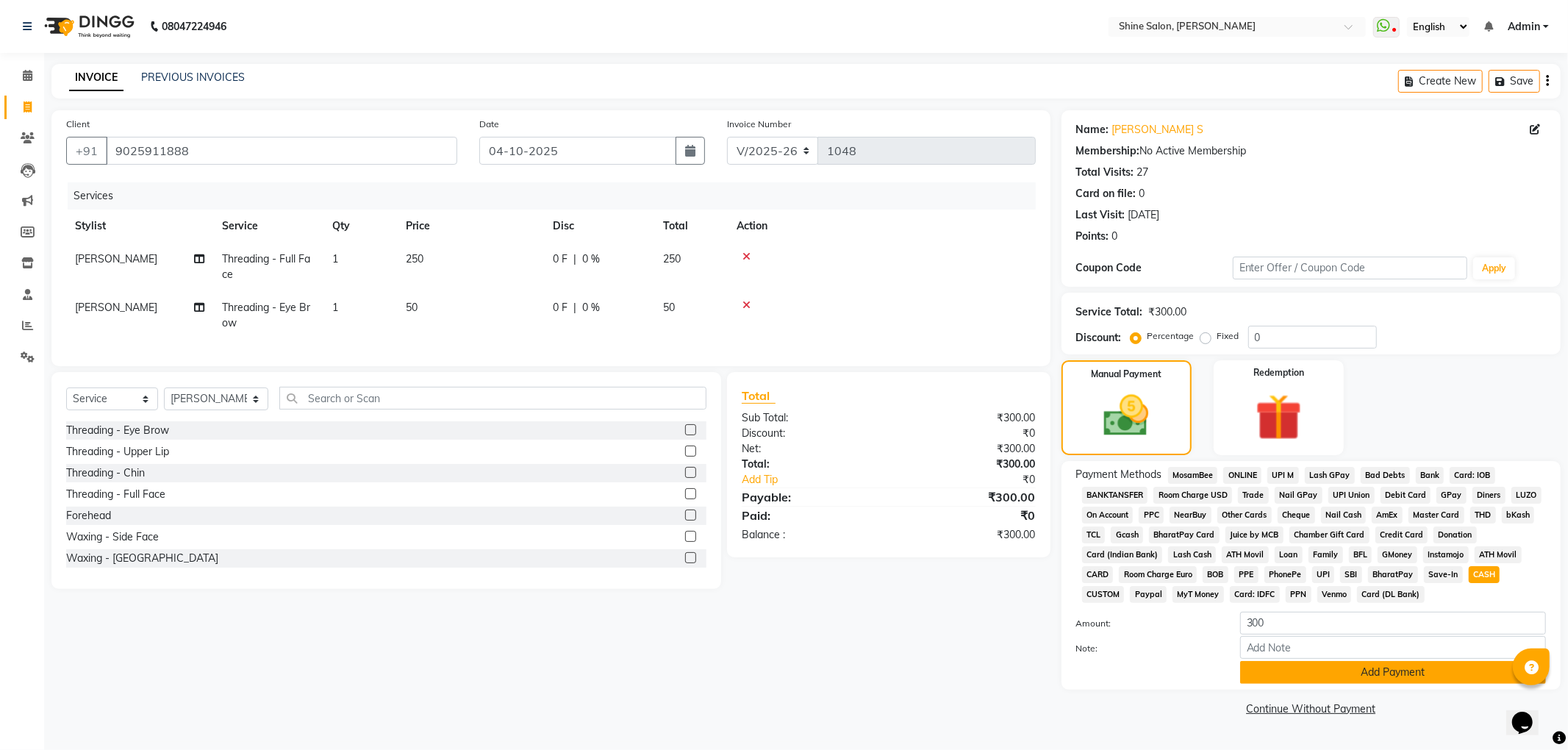
click at [1389, 673] on button "Add Payment" at bounding box center [1393, 672] width 306 height 23
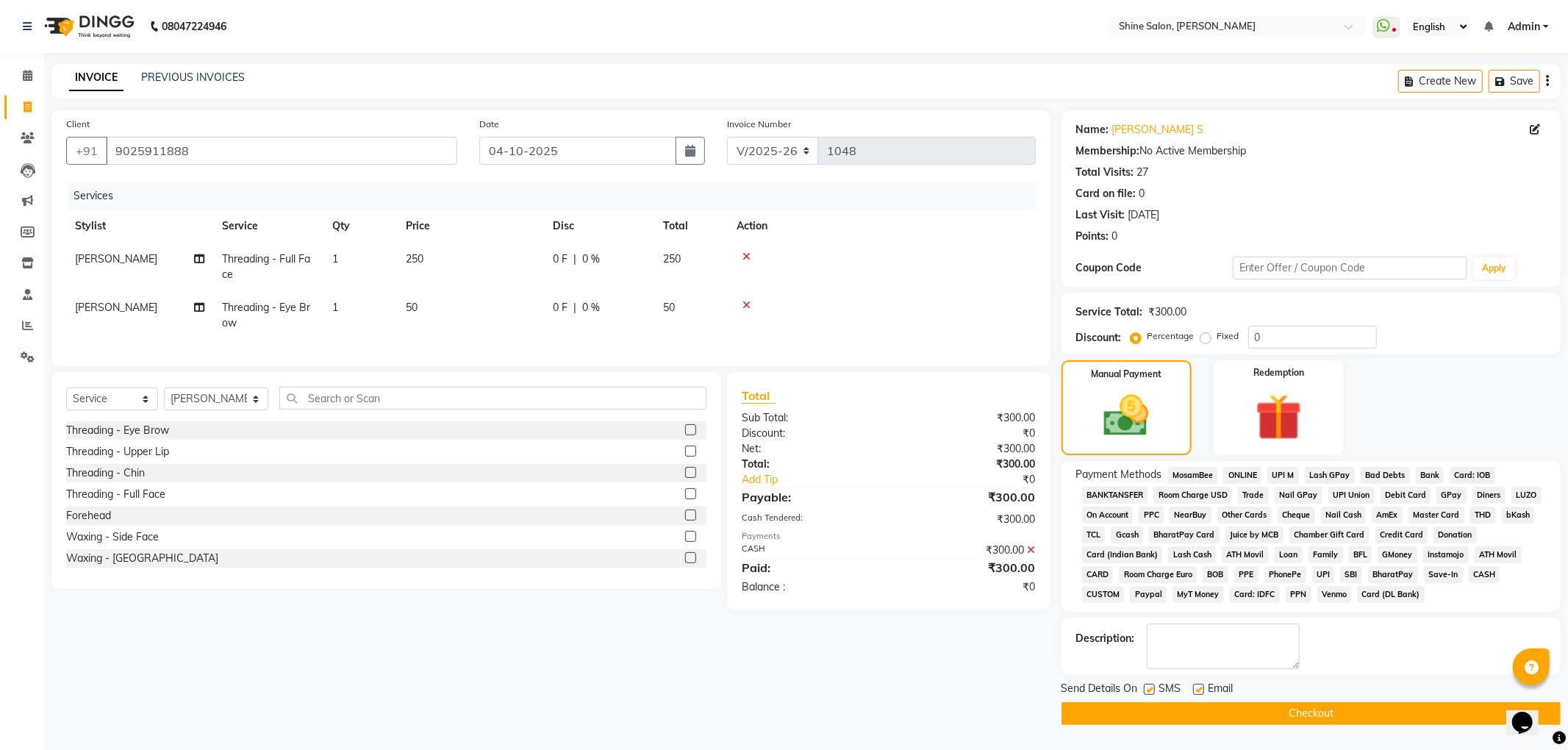
click at [1345, 712] on button "Checkout" at bounding box center [1310, 713] width 499 height 23
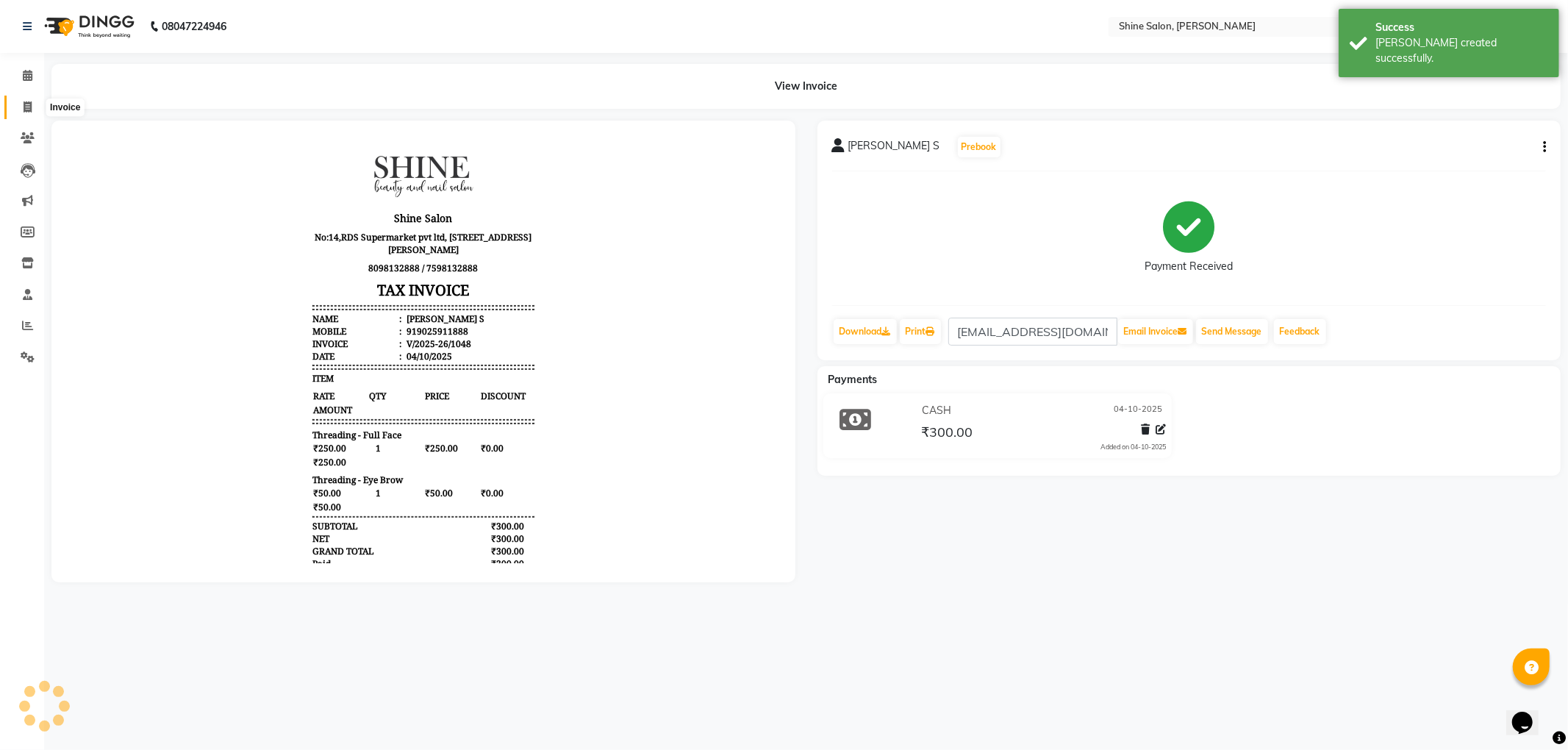
click at [32, 109] on span at bounding box center [27, 108] width 26 height 17
select select "5324"
select select "service"
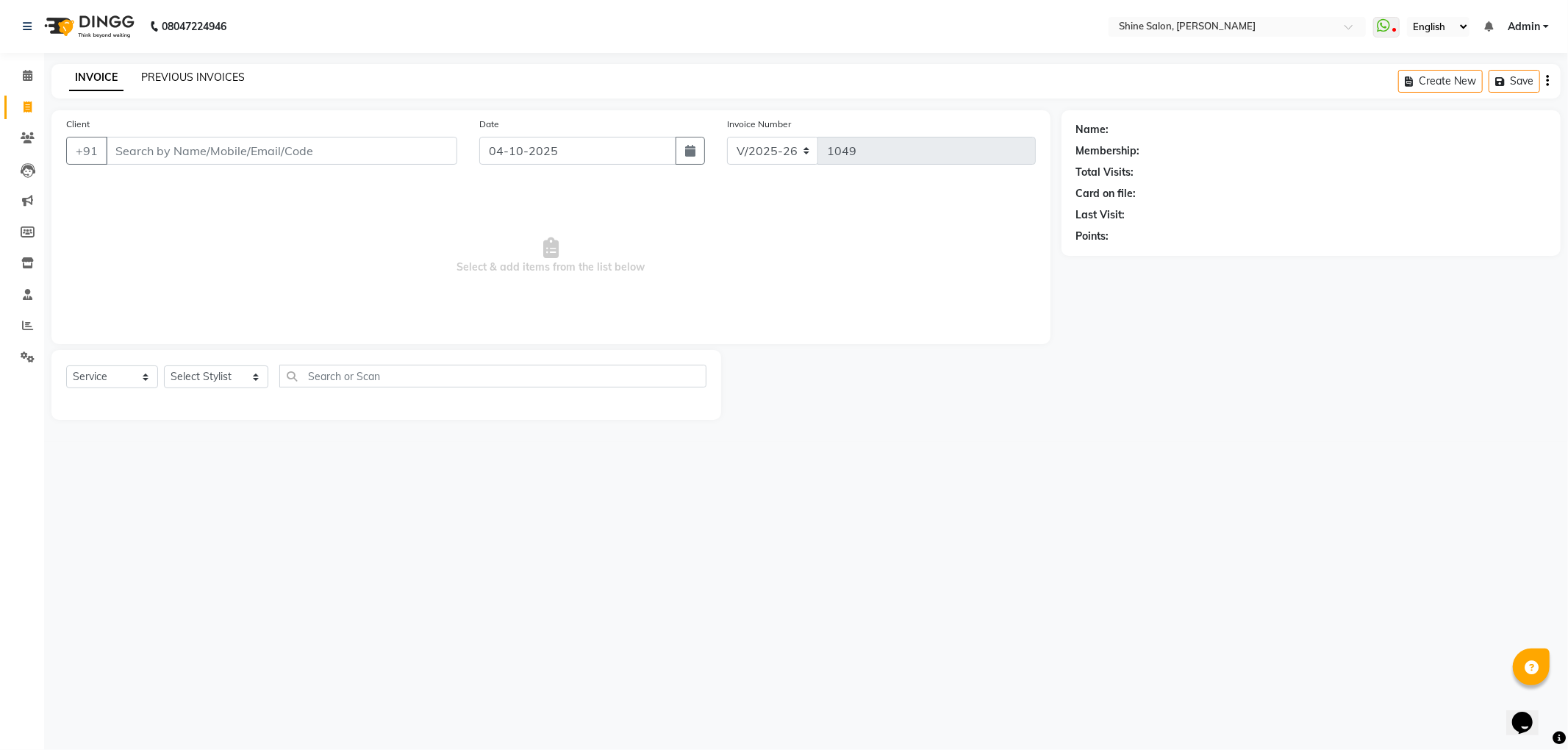
click at [183, 75] on link "PREVIOUS INVOICES" at bounding box center [192, 78] width 103 height 13
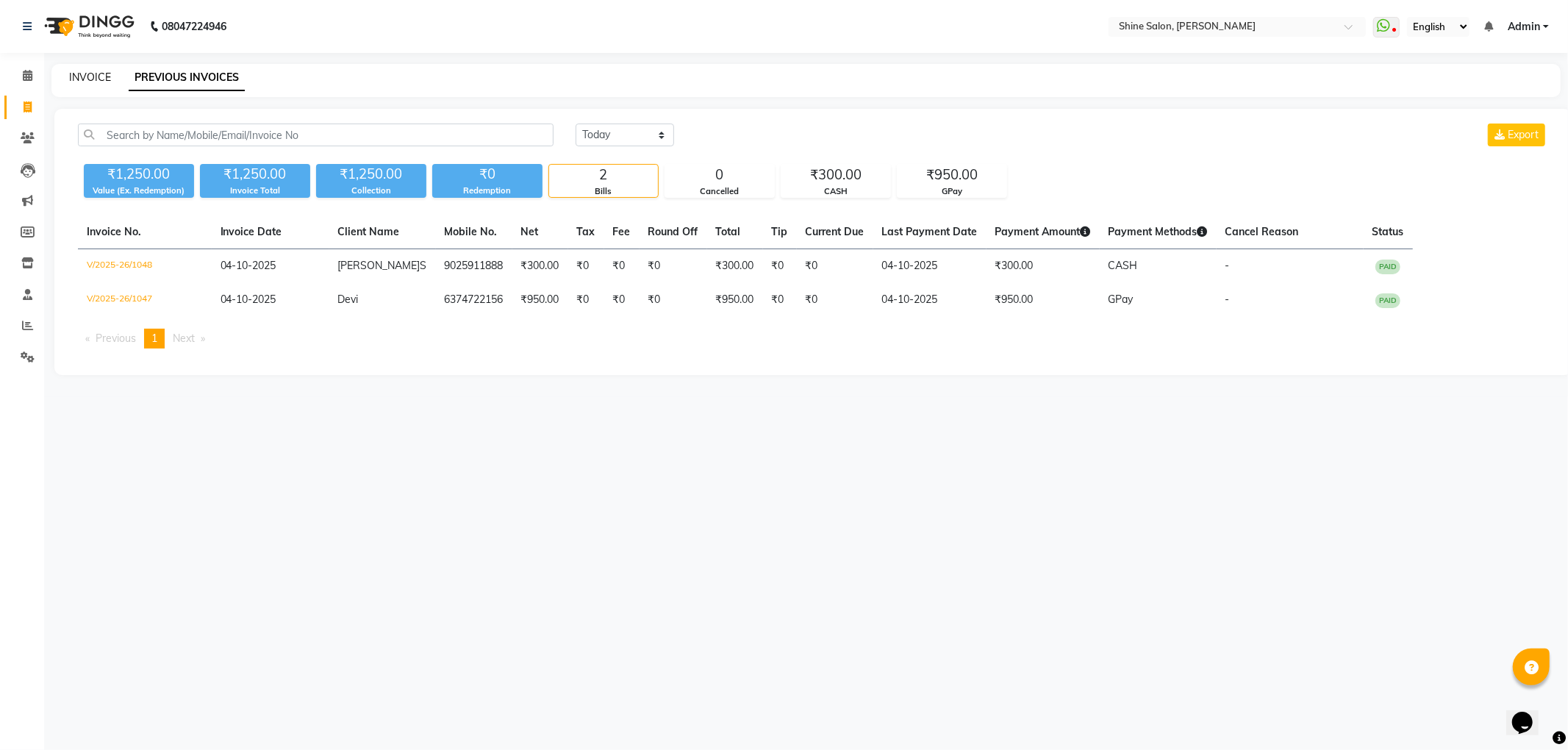
click at [90, 80] on link "INVOICE" at bounding box center [90, 78] width 42 height 13
select select "service"
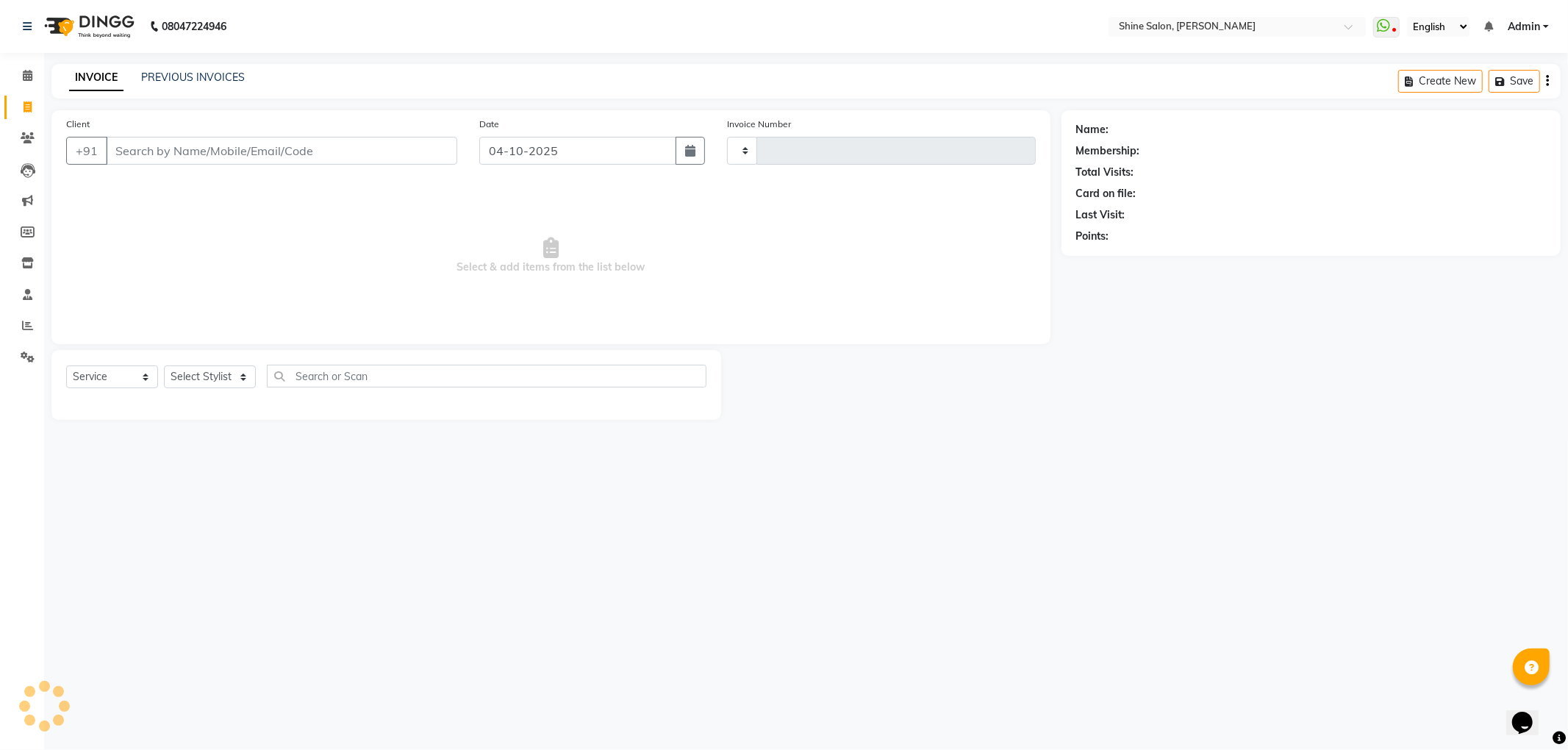
type input "1049"
select select "5324"
click at [219, 74] on link "PREVIOUS INVOICES" at bounding box center [192, 78] width 103 height 13
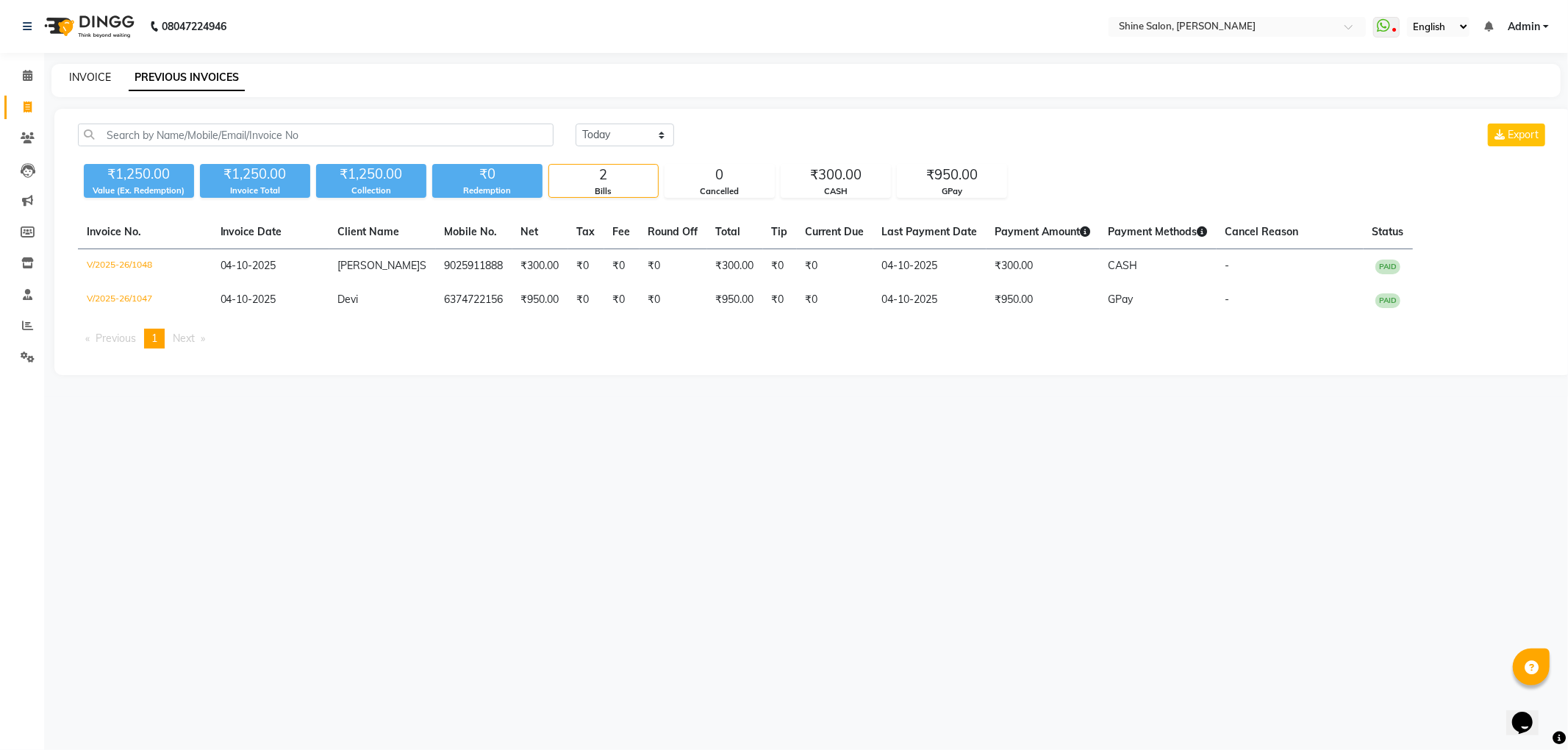
click at [95, 75] on link "INVOICE" at bounding box center [90, 78] width 42 height 13
select select "5324"
select select "service"
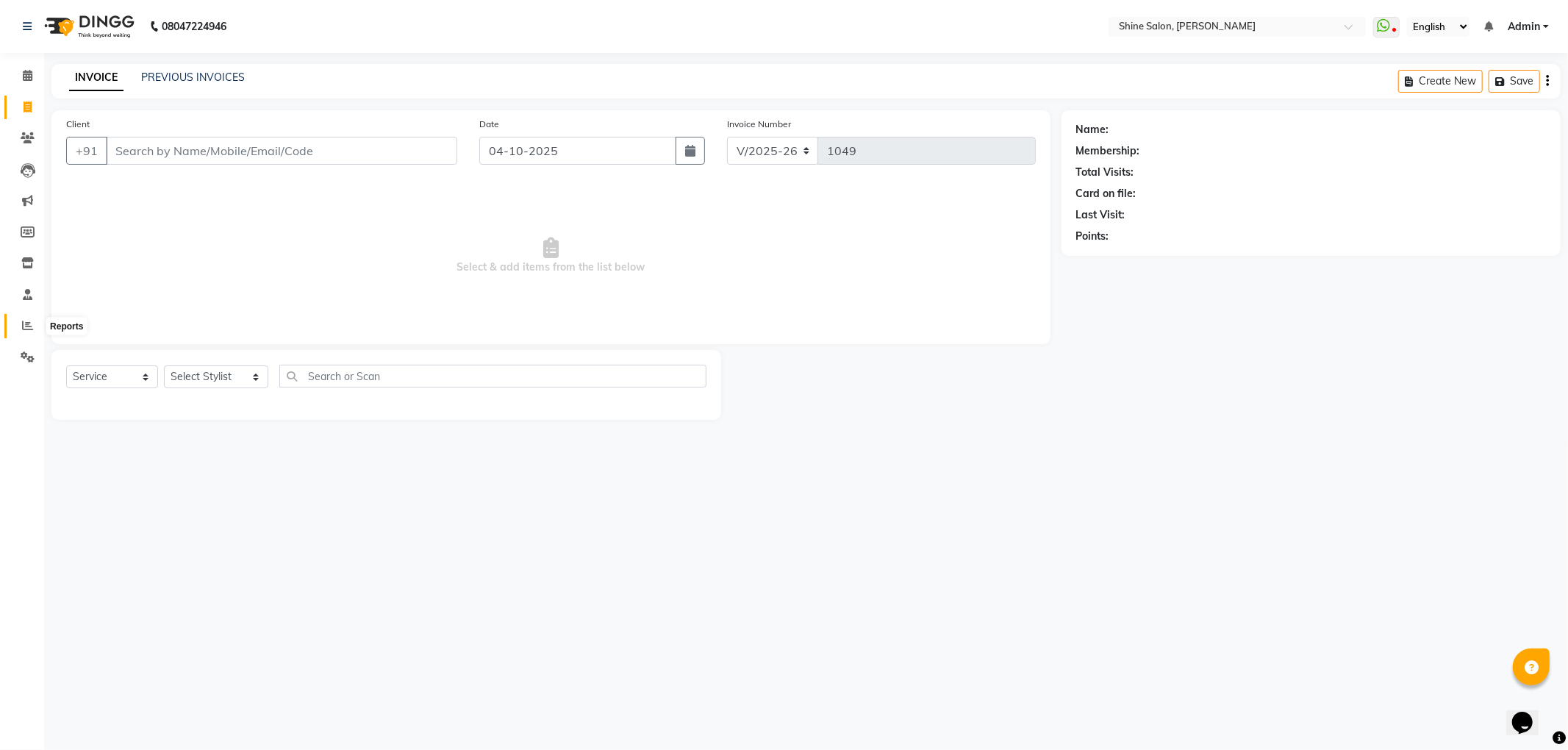
click at [22, 321] on icon at bounding box center [27, 326] width 11 height 11
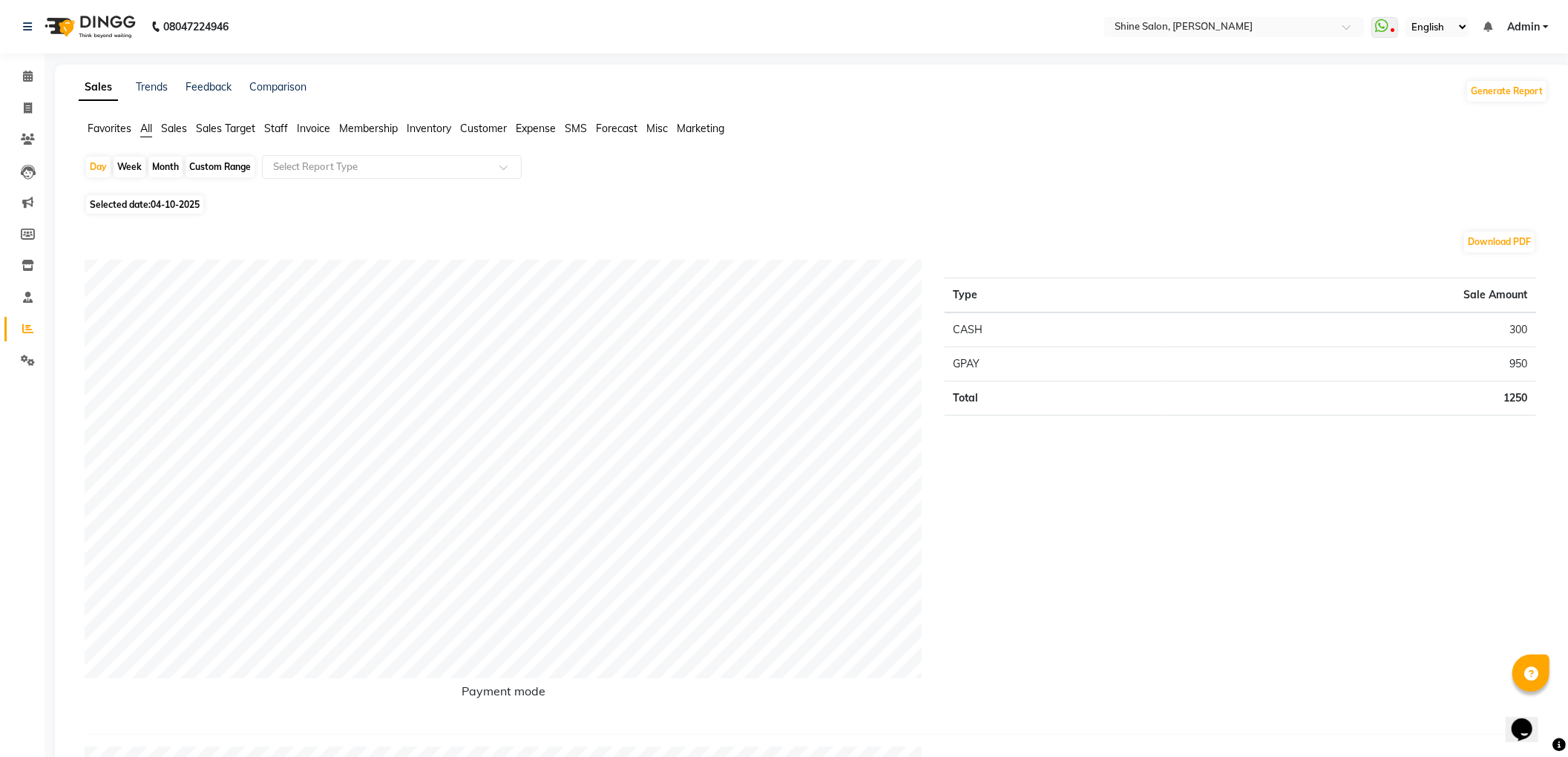
click at [170, 169] on div "Month" at bounding box center [165, 167] width 34 height 21
select select "10"
select select "2025"
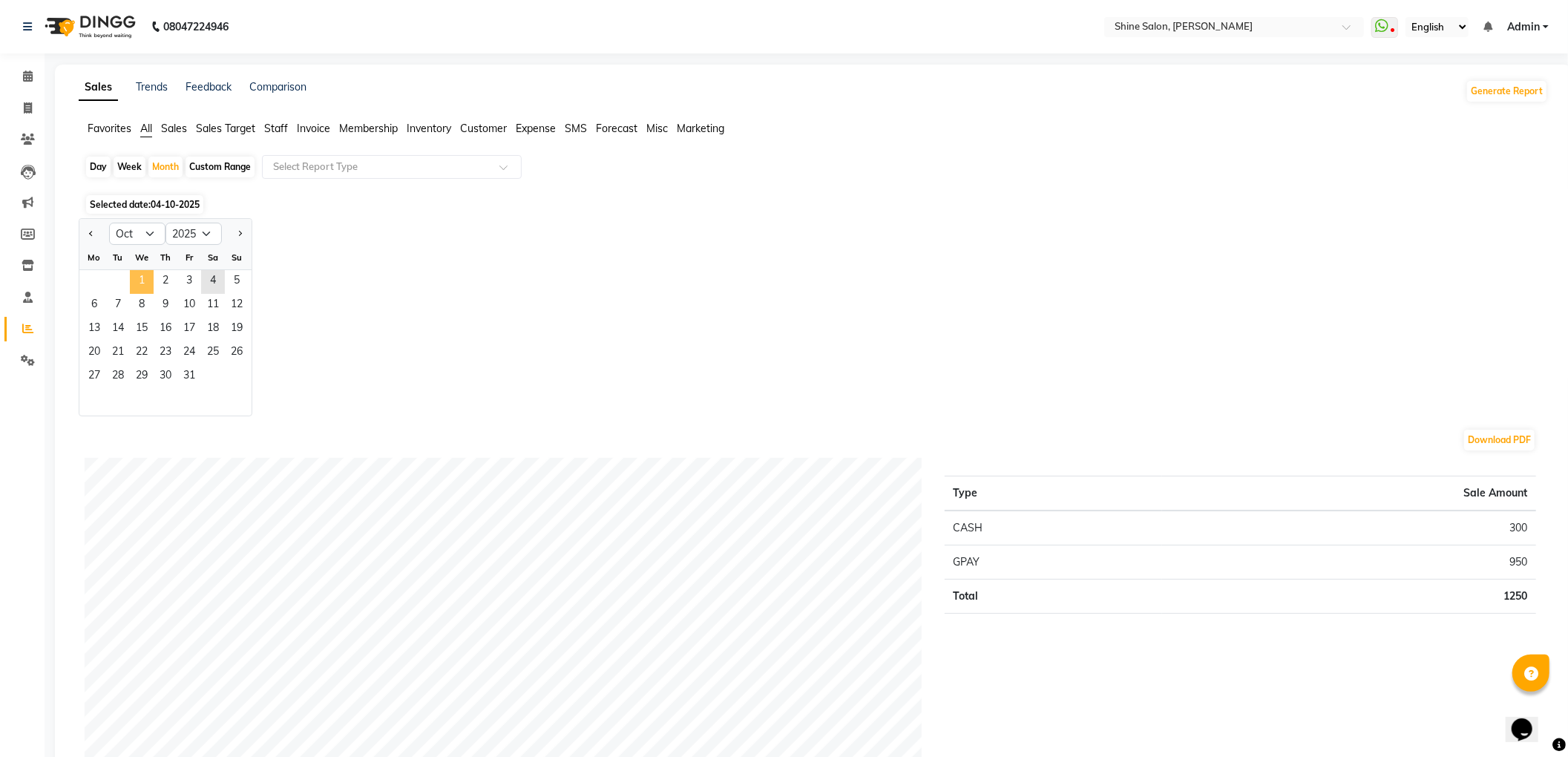
click at [142, 277] on span "1" at bounding box center [141, 282] width 24 height 24
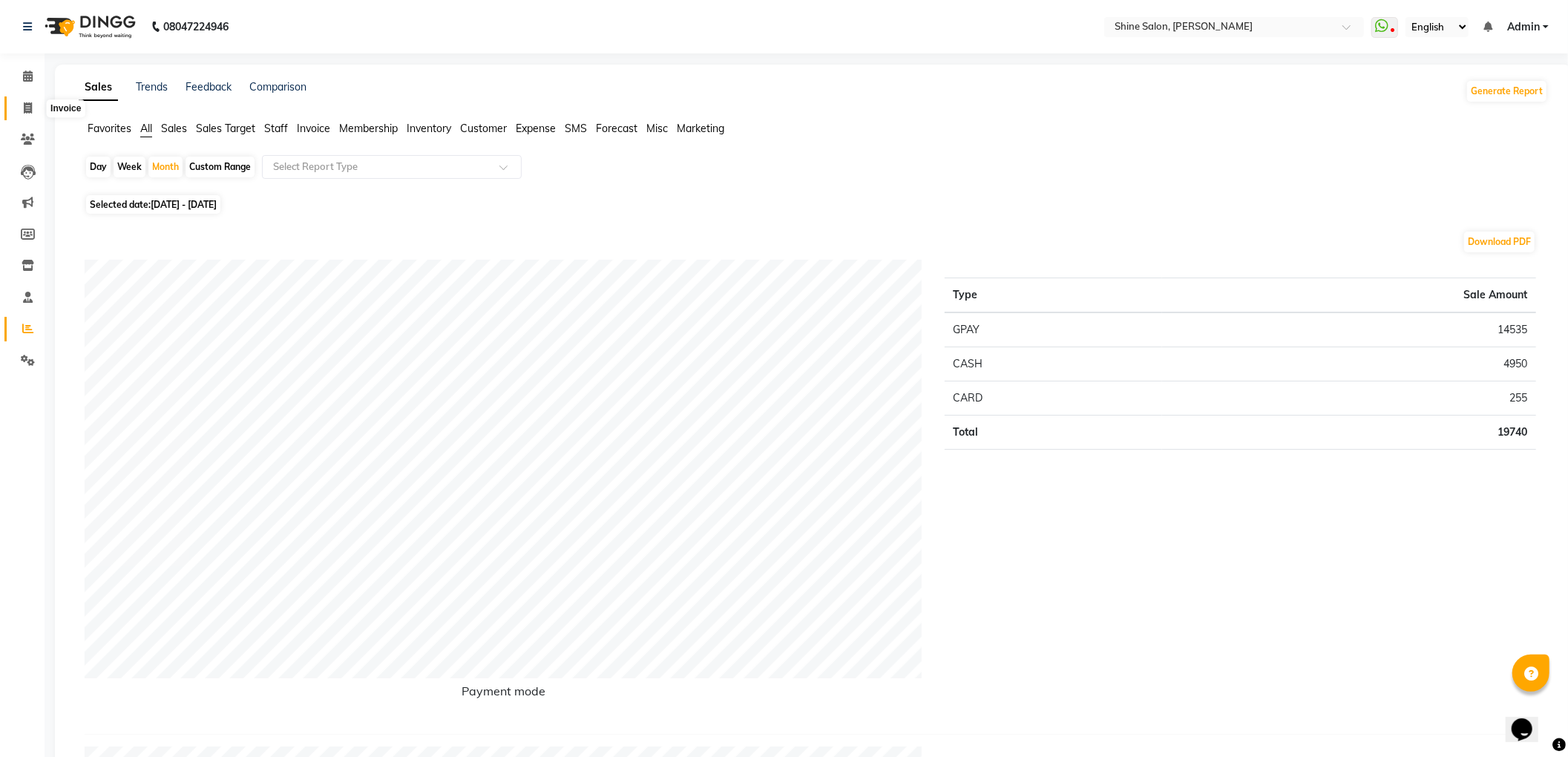
click at [35, 108] on span at bounding box center [28, 109] width 26 height 17
select select "service"
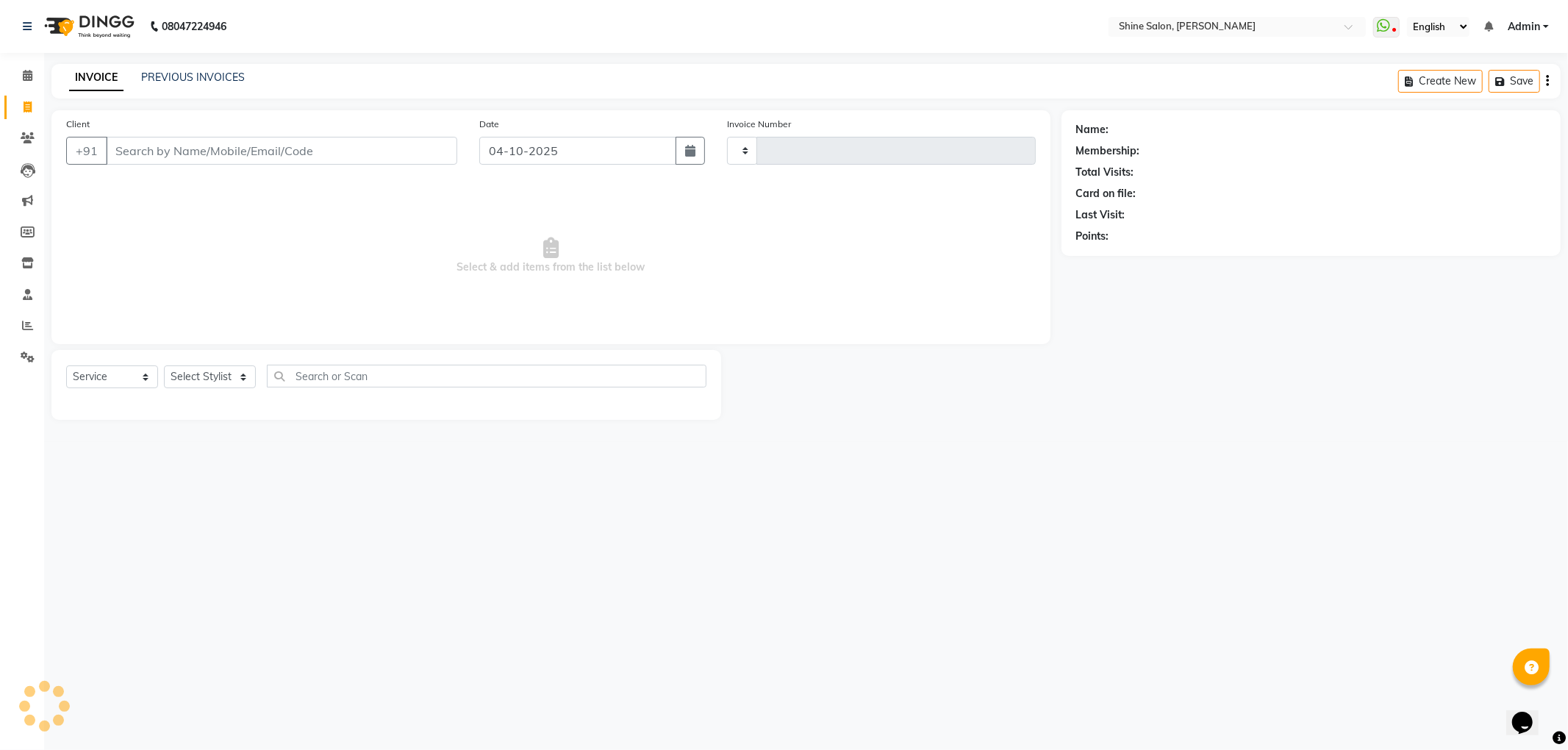
type input "1049"
select select "5324"
click at [189, 78] on link "PREVIOUS INVOICES" at bounding box center [192, 78] width 103 height 13
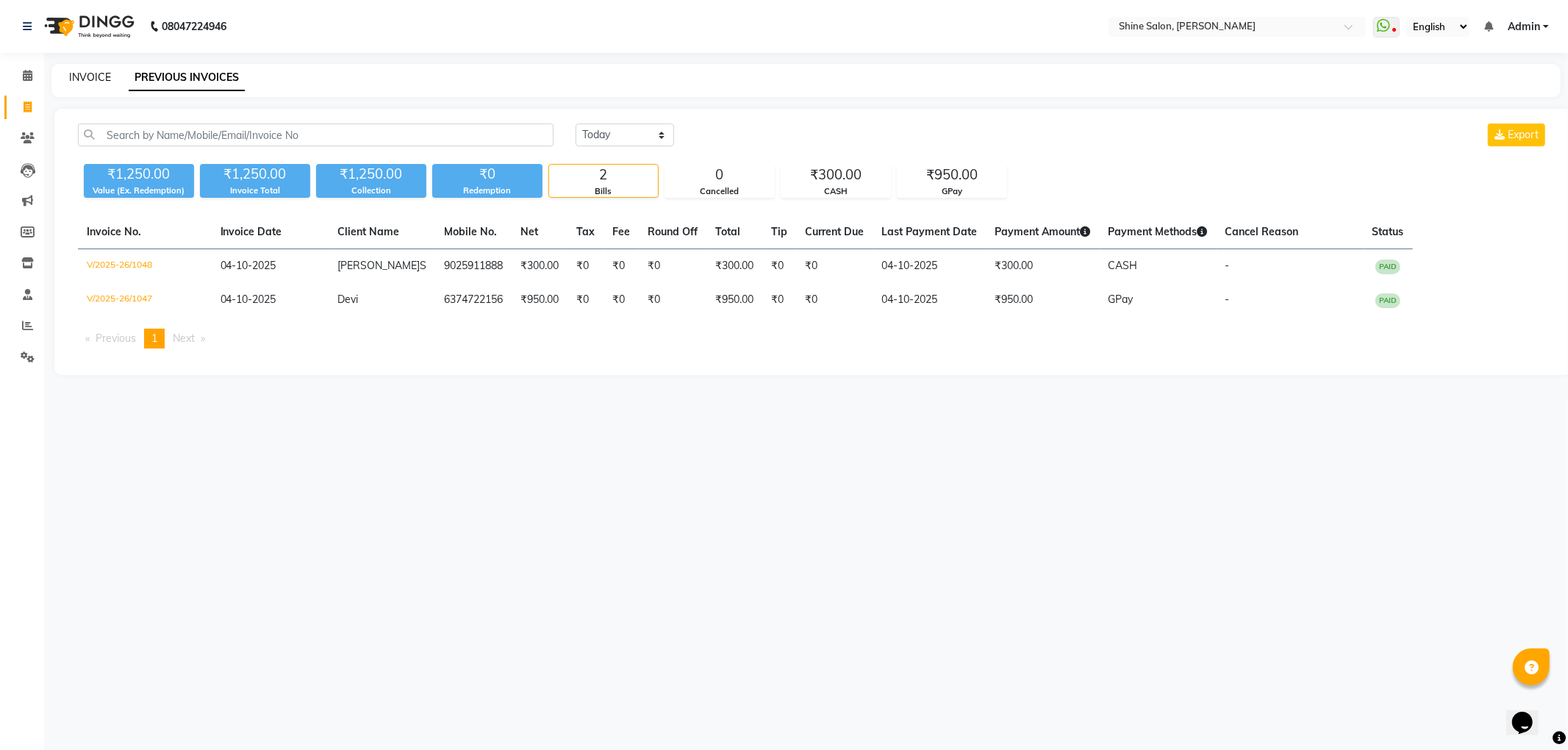
click at [85, 78] on link "INVOICE" at bounding box center [90, 78] width 42 height 13
select select "service"
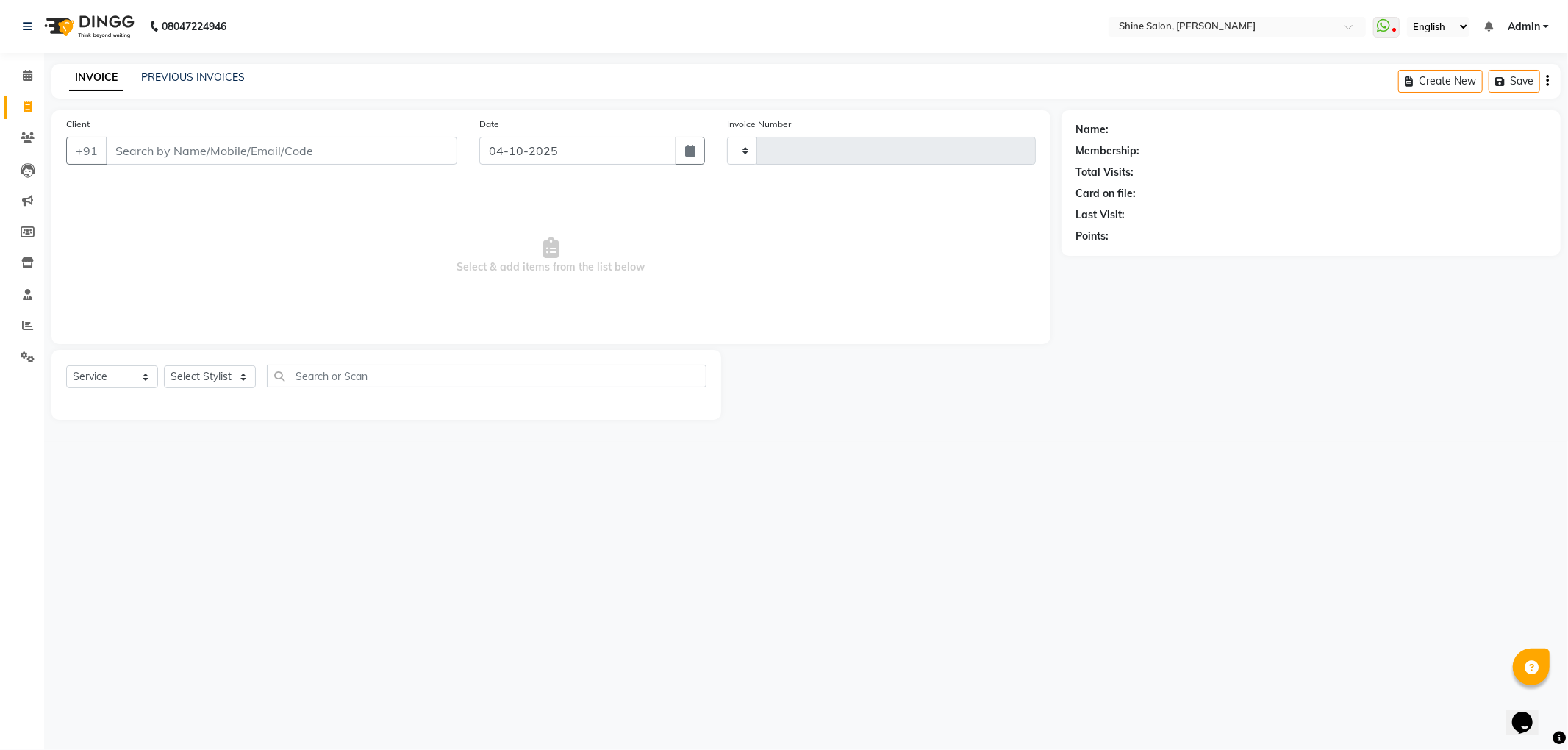
type input "1049"
select select "5324"
